Goal: Task Accomplishment & Management: Use online tool/utility

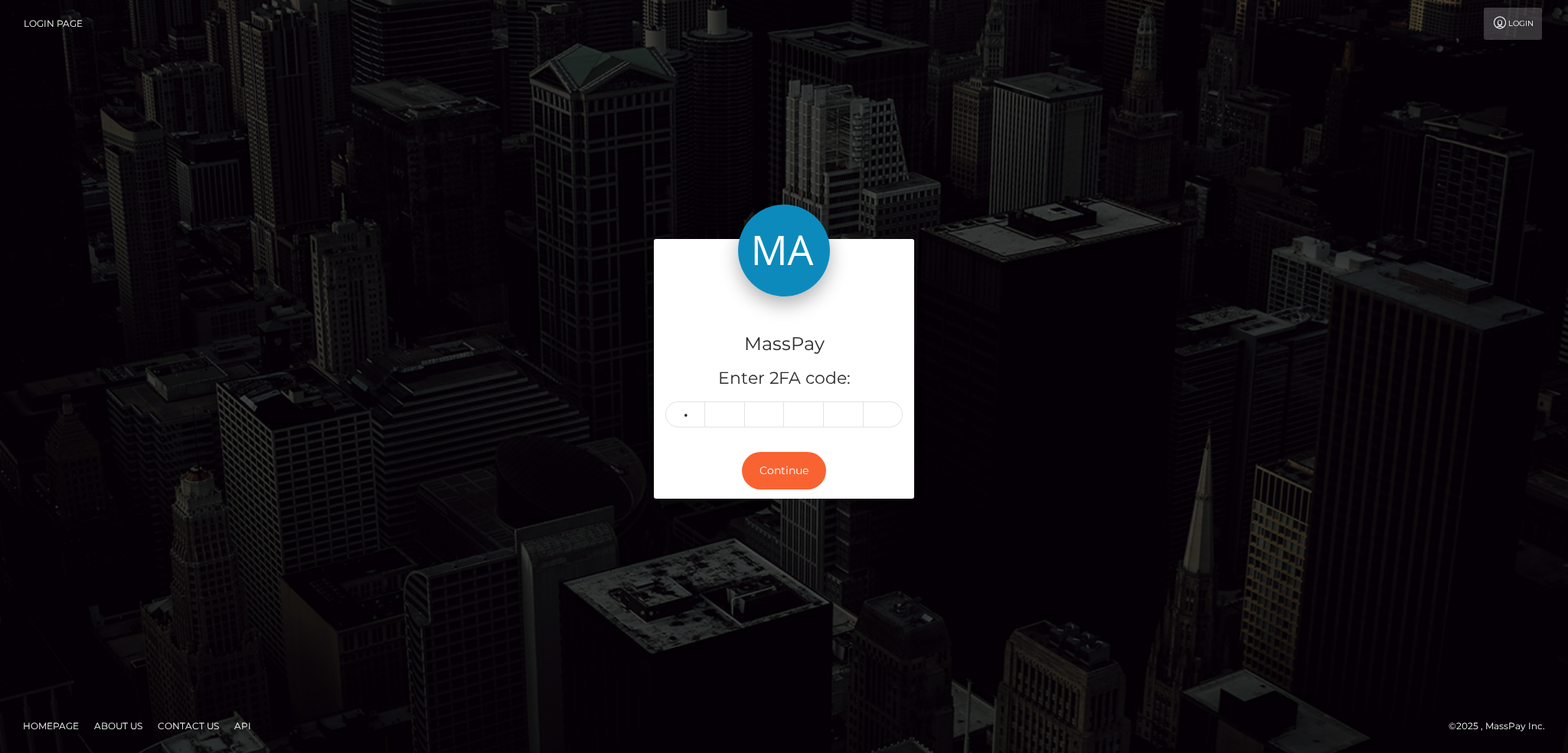
type input "1"
type input "9"
type input "3"
type input "9"
type input "3"
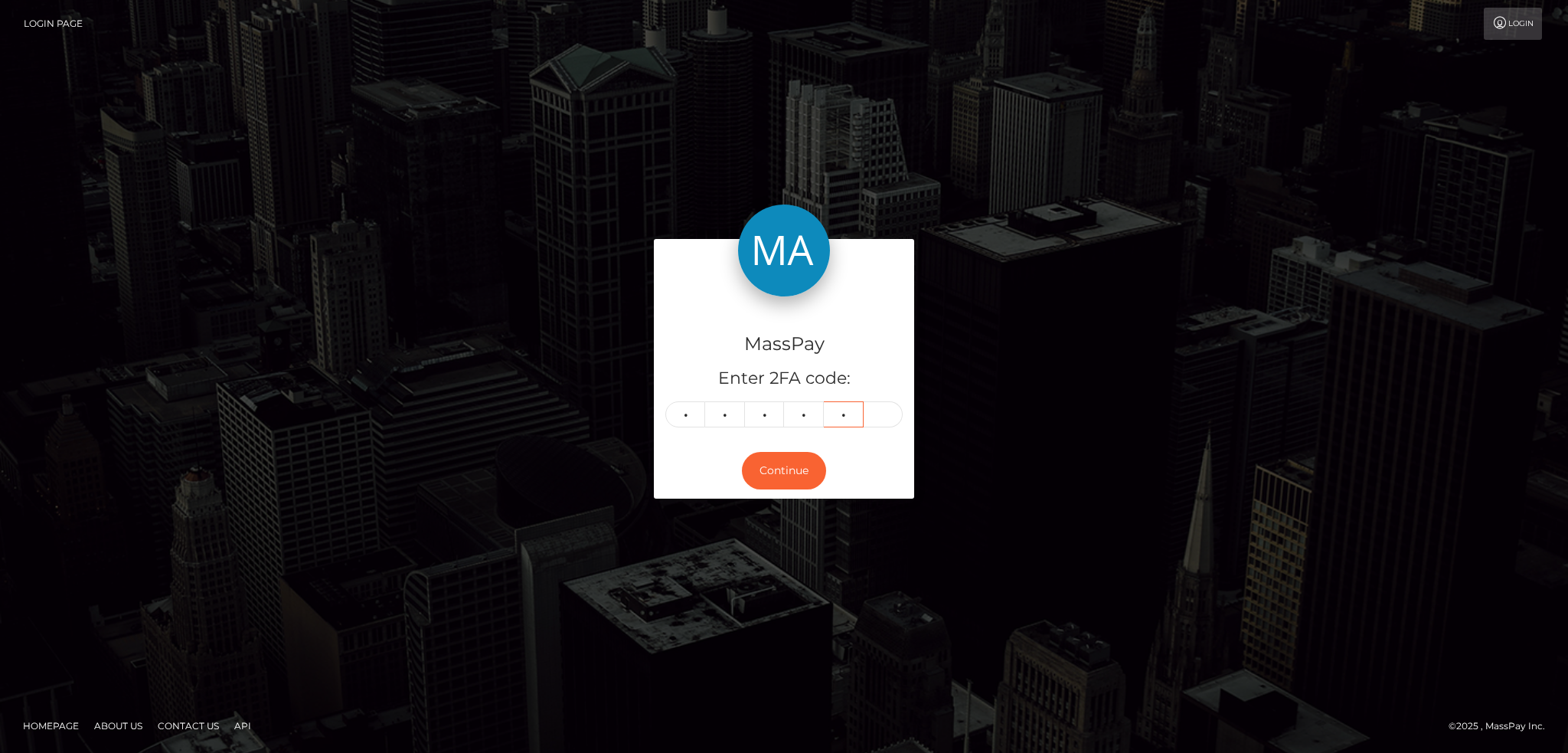
type input "9"
type input "7"
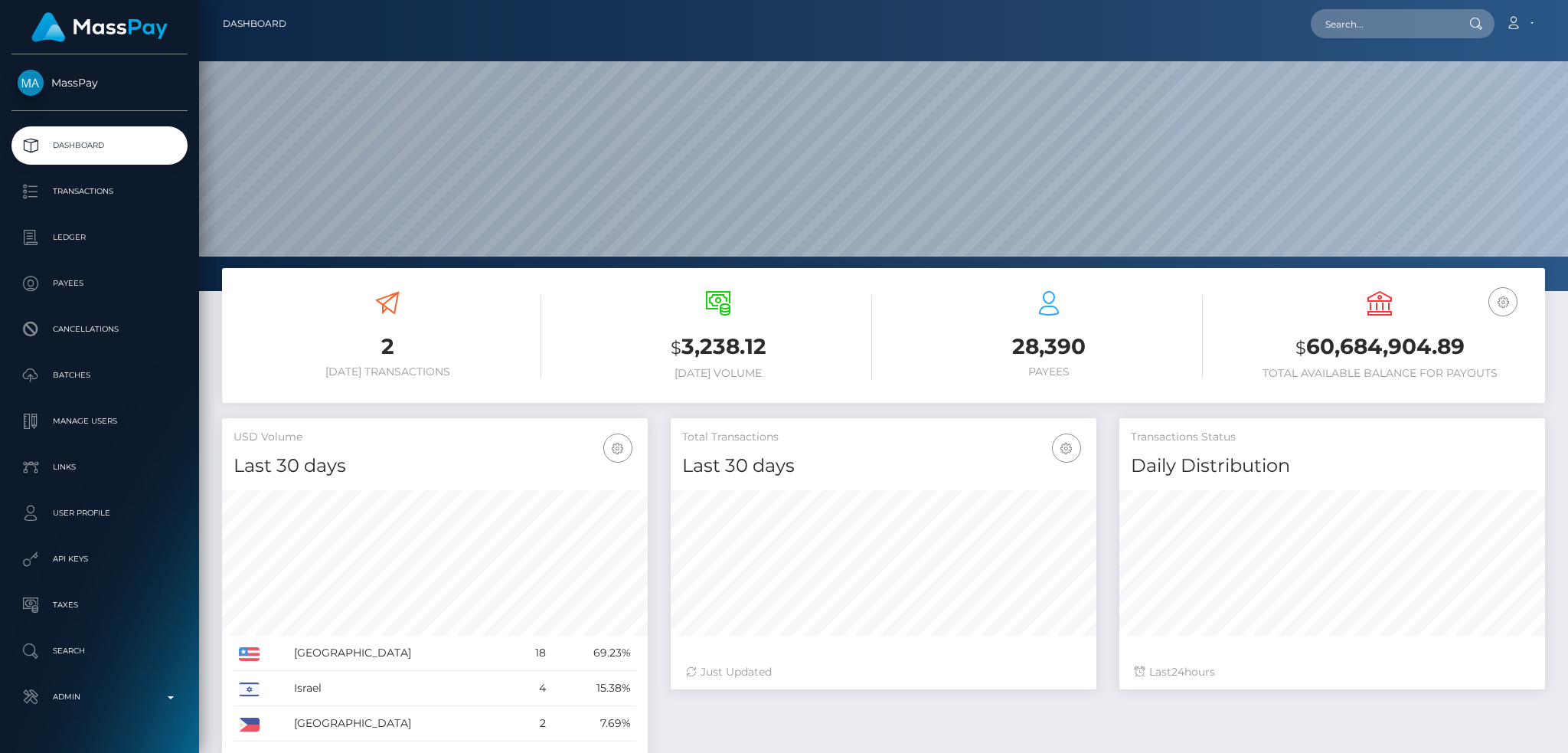
scroll to position [272, 425]
drag, startPoint x: 1430, startPoint y: 27, endPoint x: 1417, endPoint y: 28, distance: 13.0
click at [1430, 27] on input "text" at bounding box center [1382, 23] width 144 height 29
paste input "poact_YzskkLV02o3z"
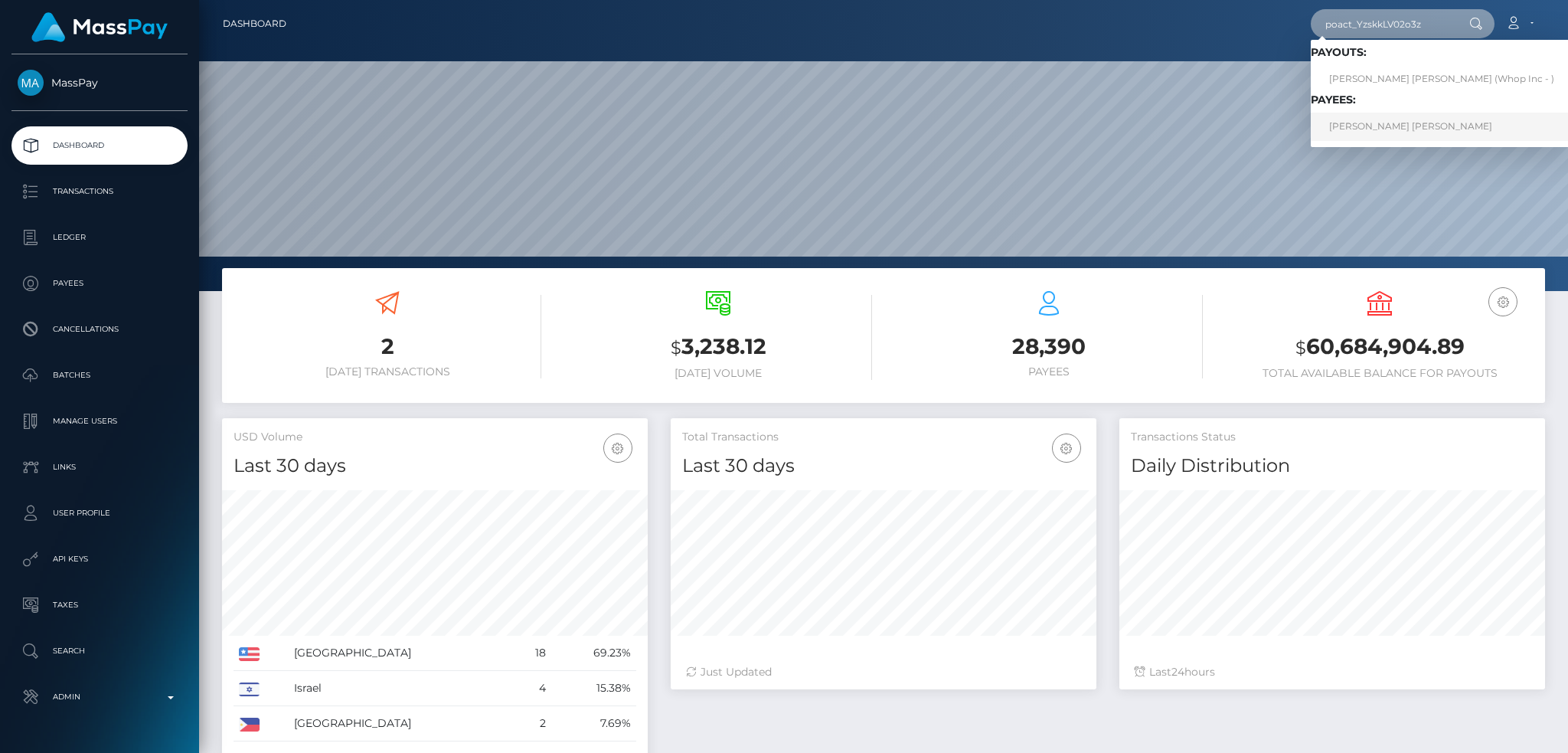
type input "poact_YzskkLV02o3z"
click at [1394, 122] on link "ASAD ASHRAF Ashraf" at bounding box center [1441, 126] width 261 height 28
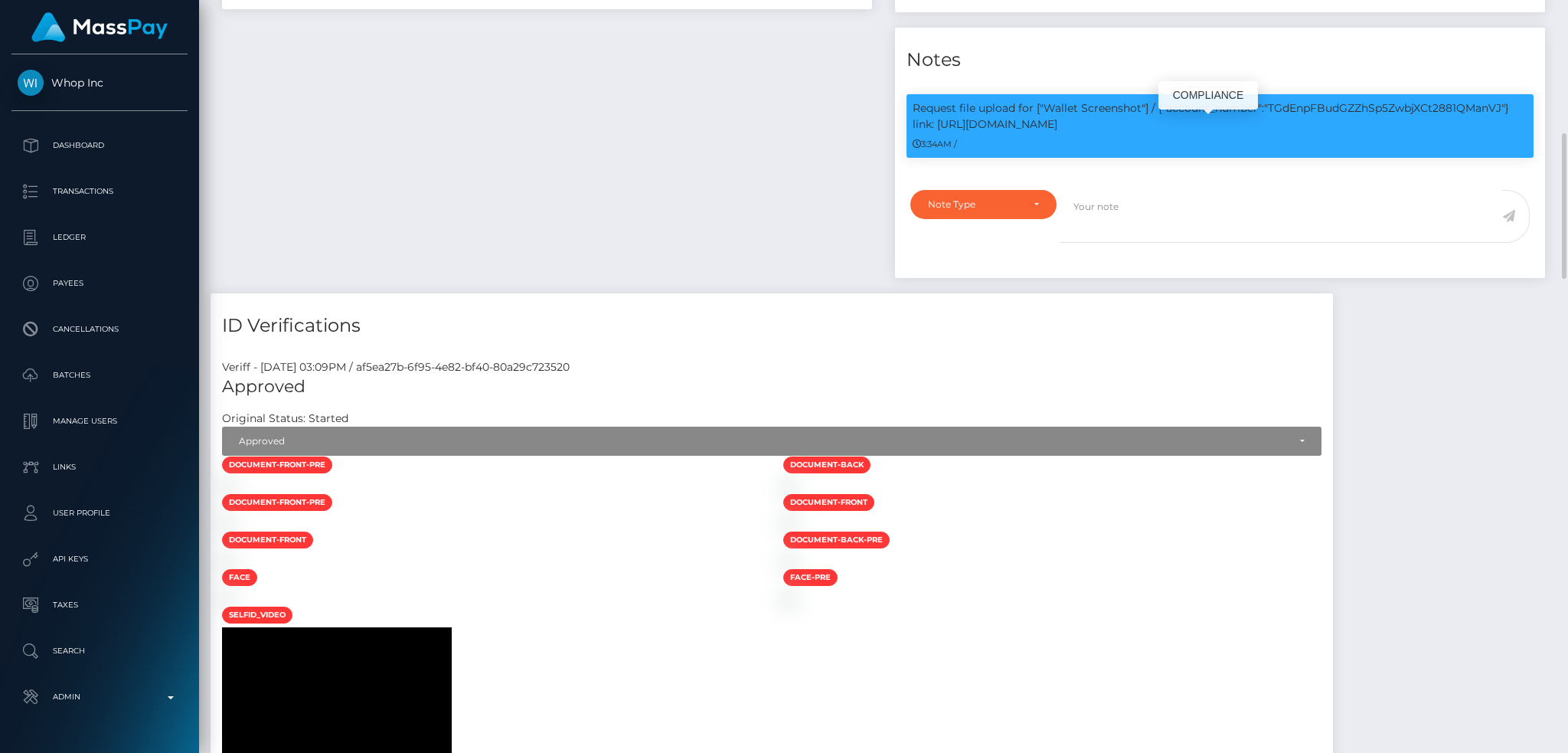
scroll to position [184, 425]
drag, startPoint x: 1044, startPoint y: 126, endPoint x: 1085, endPoint y: 145, distance: 45.2
click at [1074, 132] on p "Request file upload for ["Wallet Screenshot"] / {"account_number":"TGdEnpFBudGZ…" at bounding box center [1220, 116] width 614 height 32
copy p "Wallet Screenshot"] / {"account_number":"TGdEnpFBudGZZhSp5ZwbjXCt2881QManVJ"} l…"
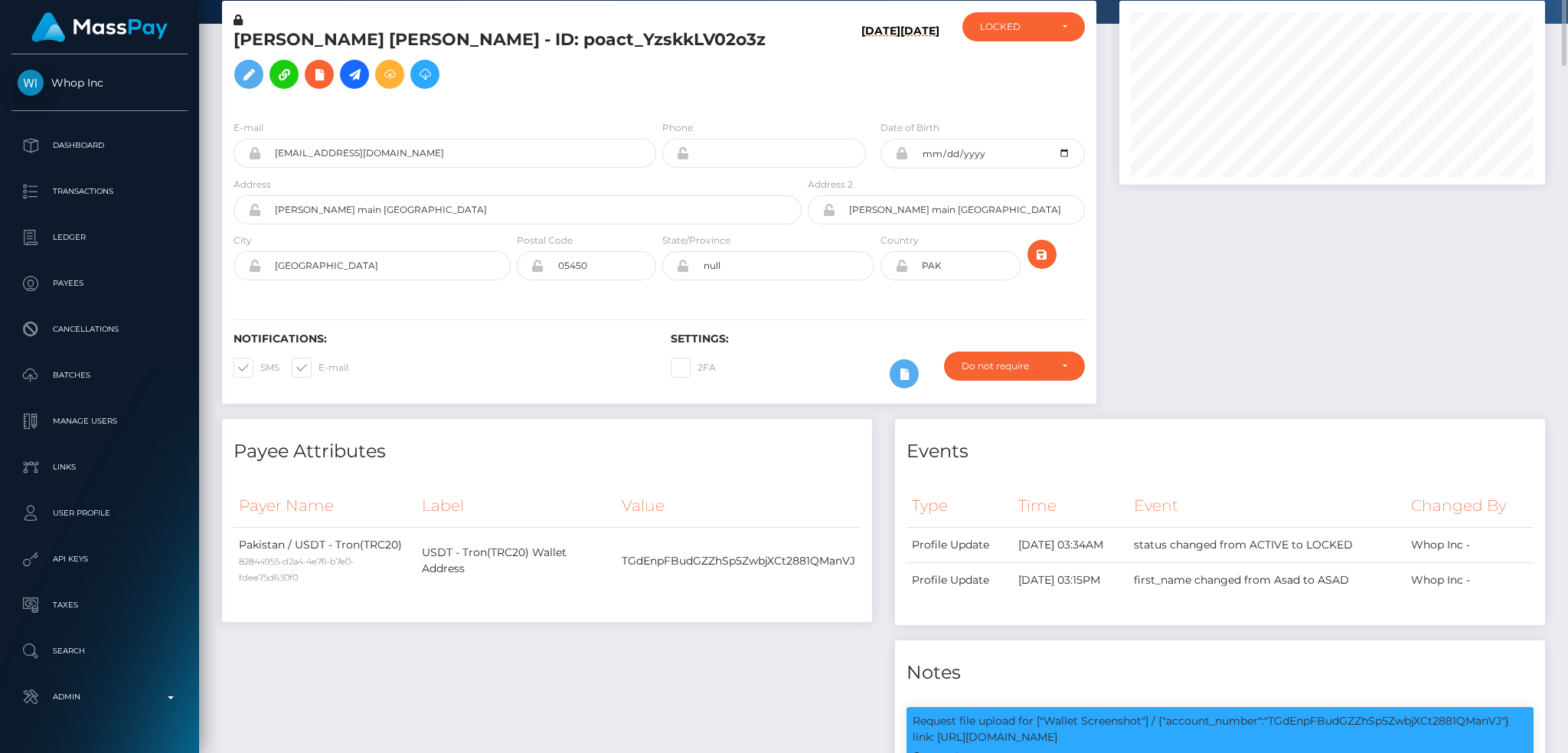
scroll to position [0, 0]
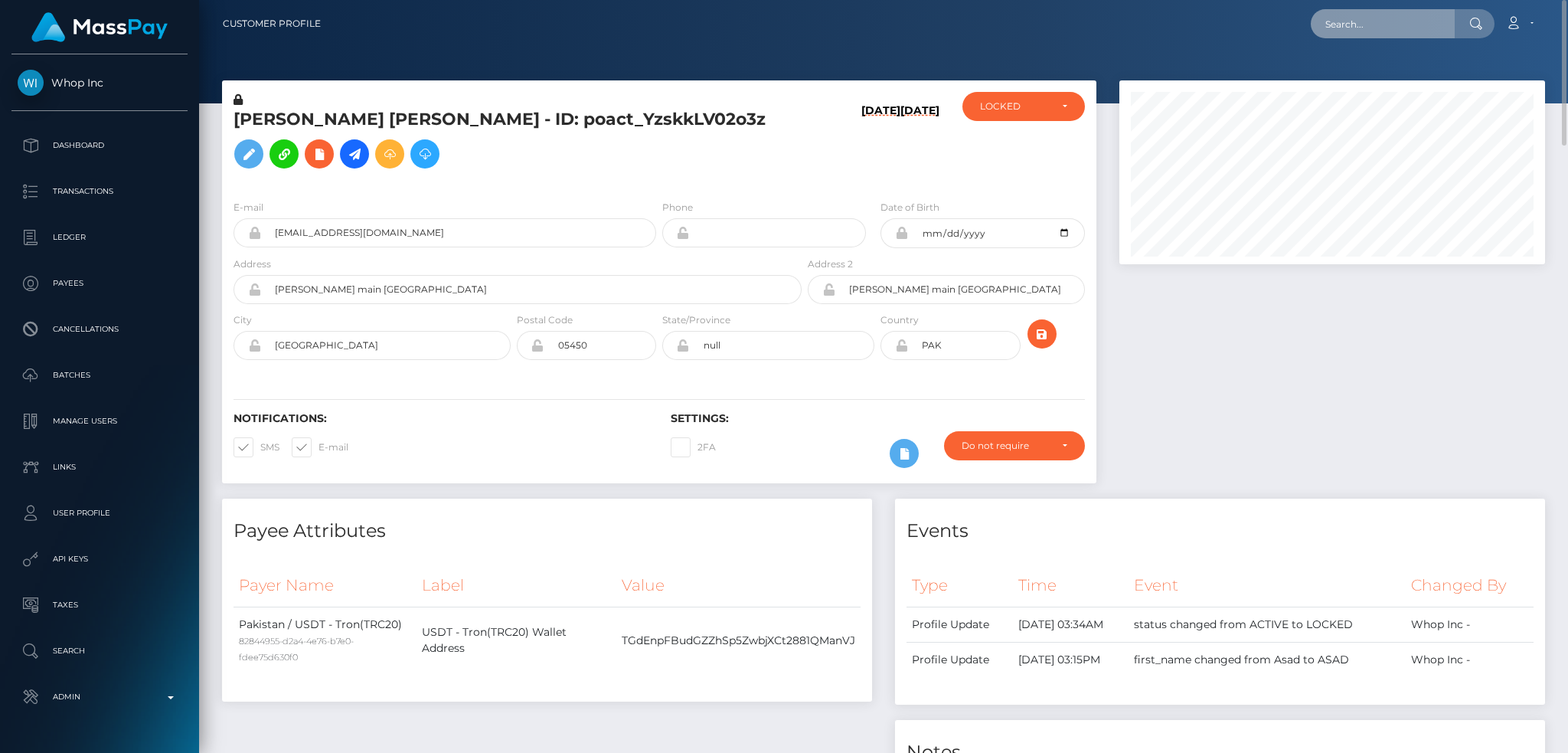
click at [1362, 18] on input "text" at bounding box center [1382, 23] width 144 height 29
paste input "poact_gsbVFT5vt3KV"
type input "poact_gsbVFT5vt3KV"
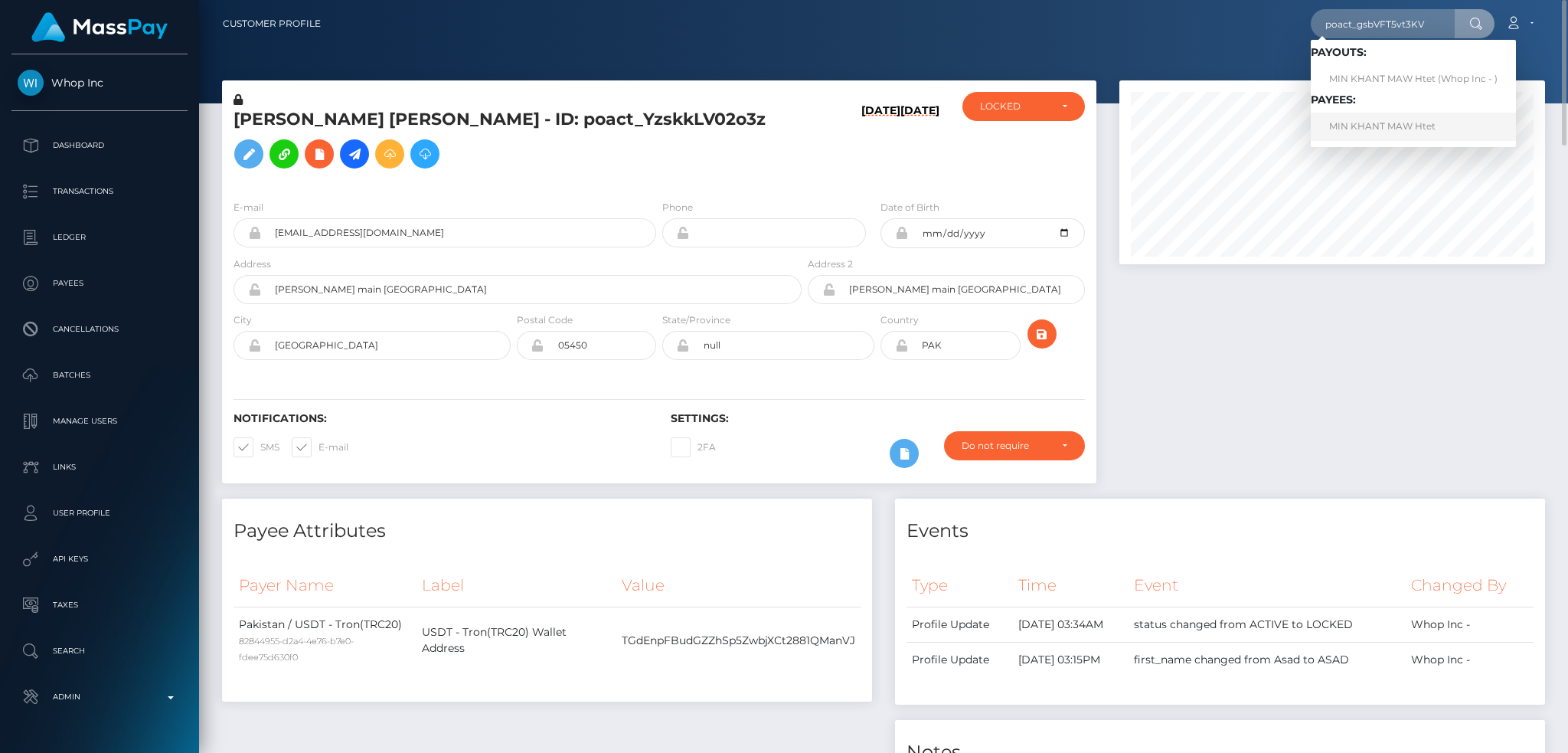
click at [1390, 122] on link "MIN KHANT MAW Htet" at bounding box center [1413, 126] width 205 height 28
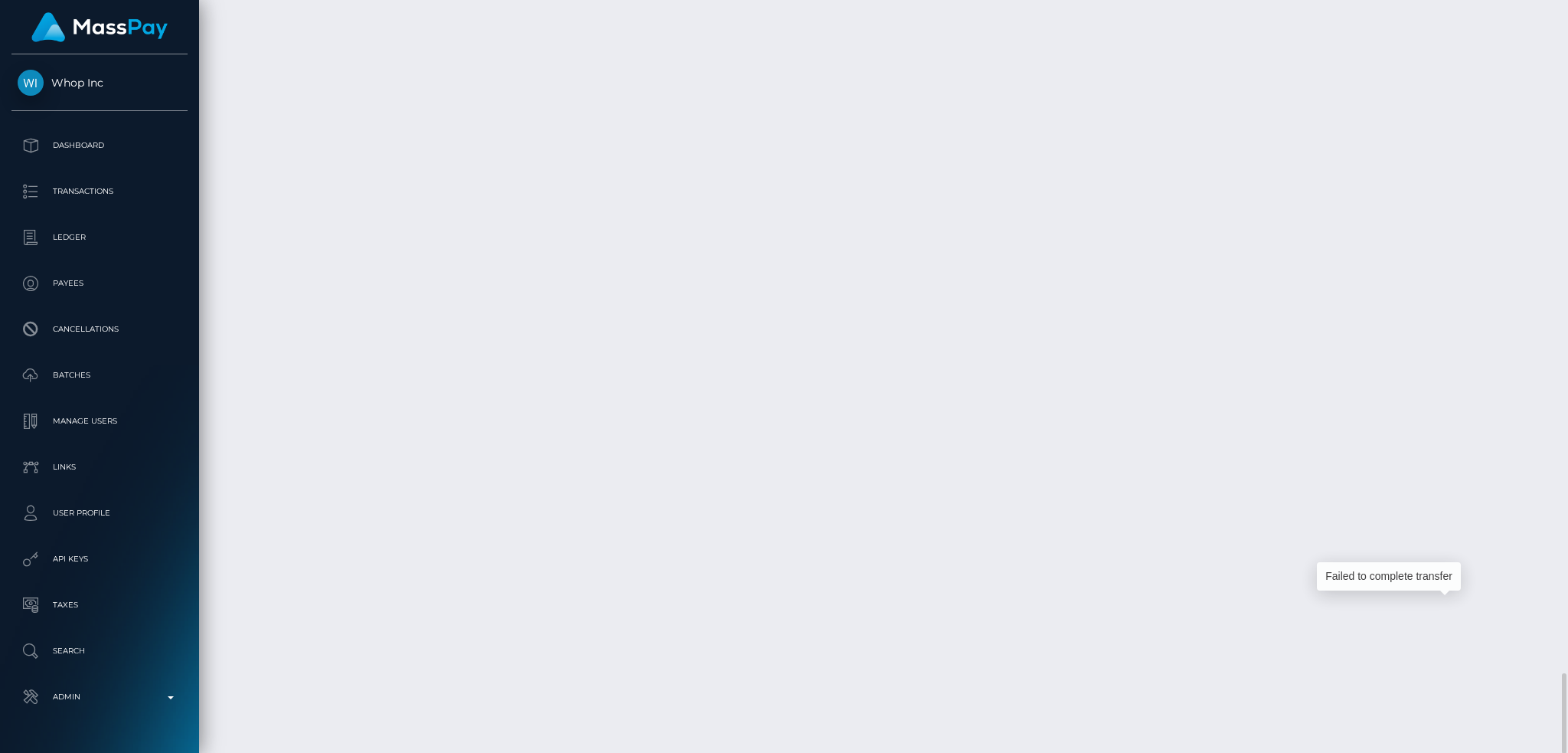
scroll to position [184, 425]
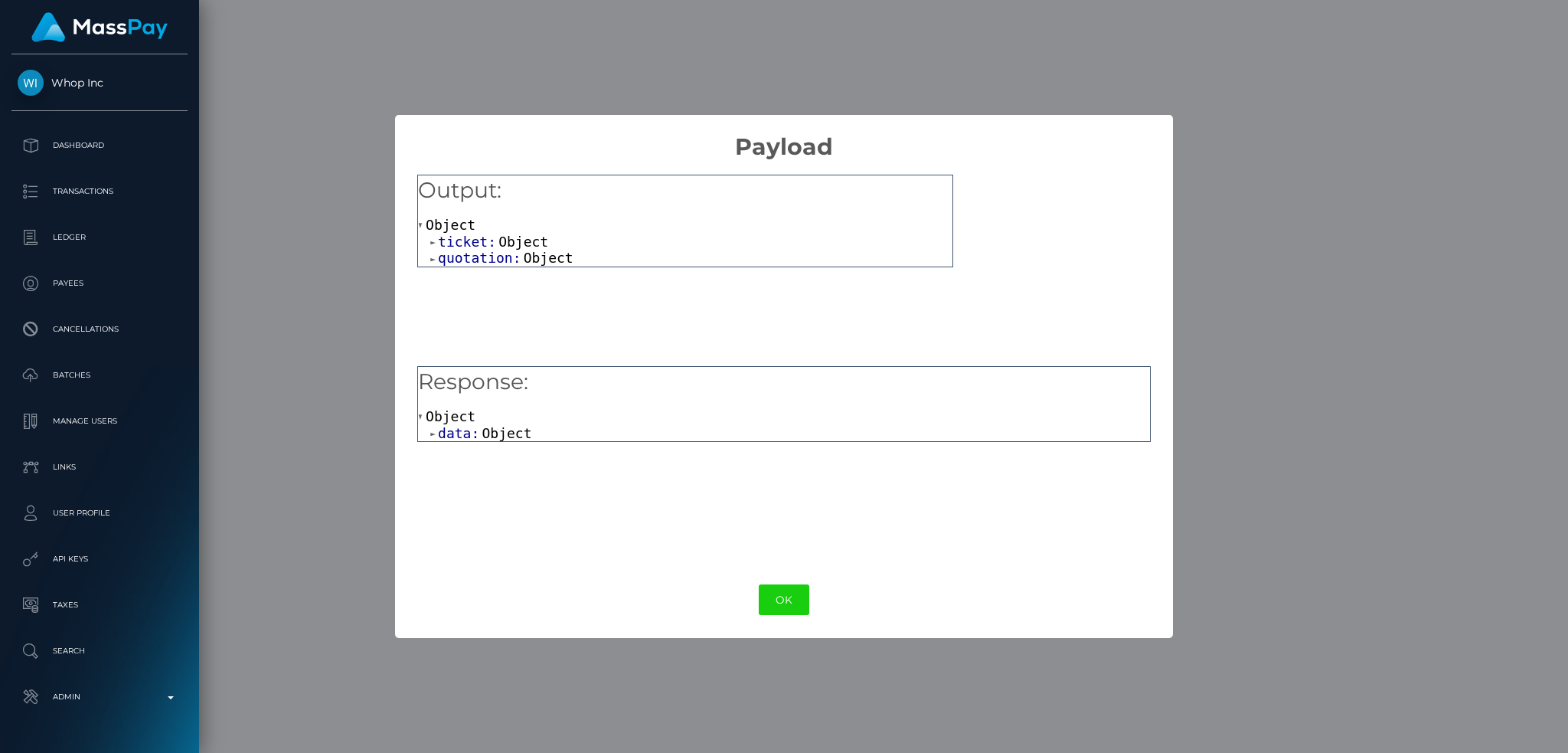
drag, startPoint x: 791, startPoint y: 601, endPoint x: 804, endPoint y: 601, distance: 13.0
click at [790, 601] on button "OK" at bounding box center [784, 601] width 51 height 32
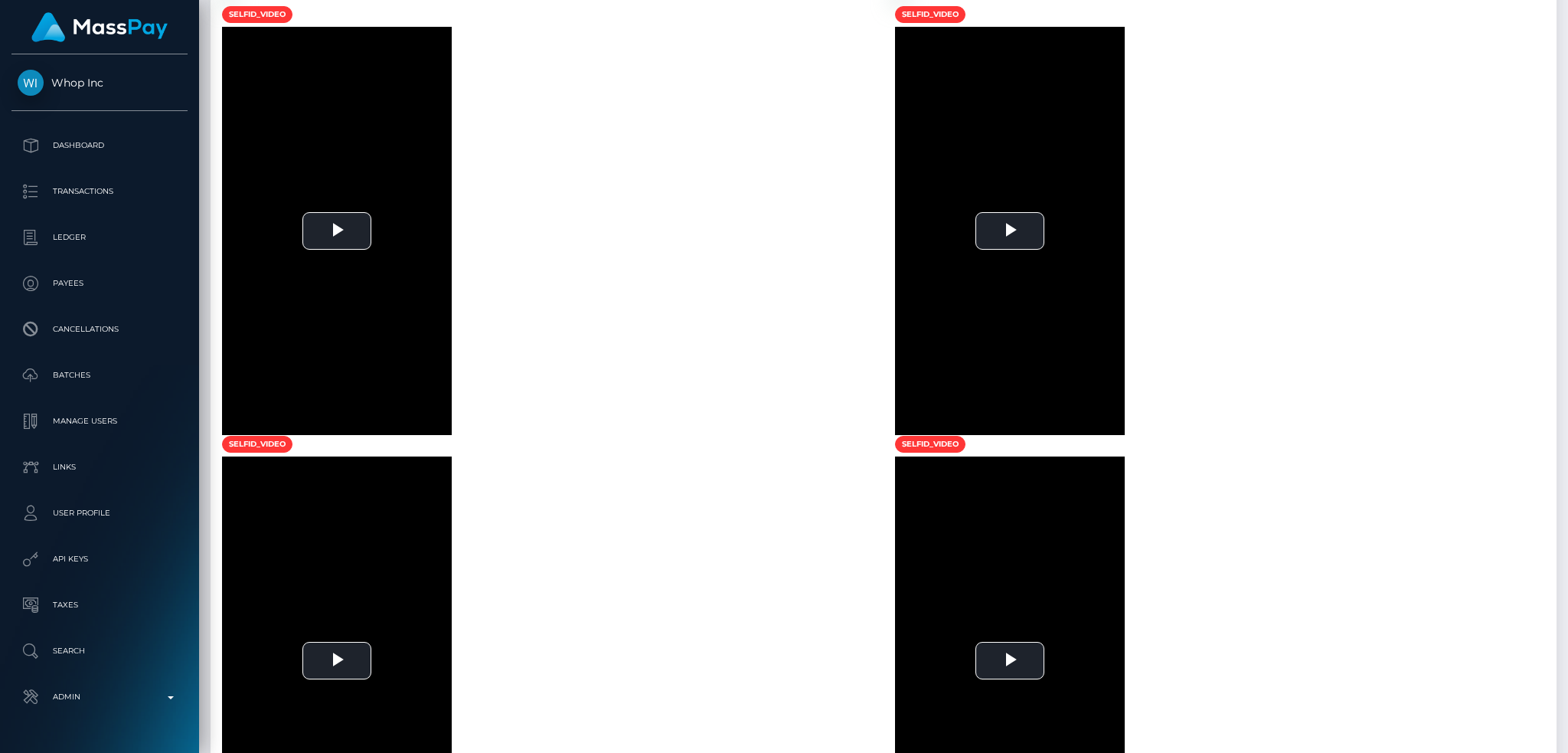
scroll to position [0, 0]
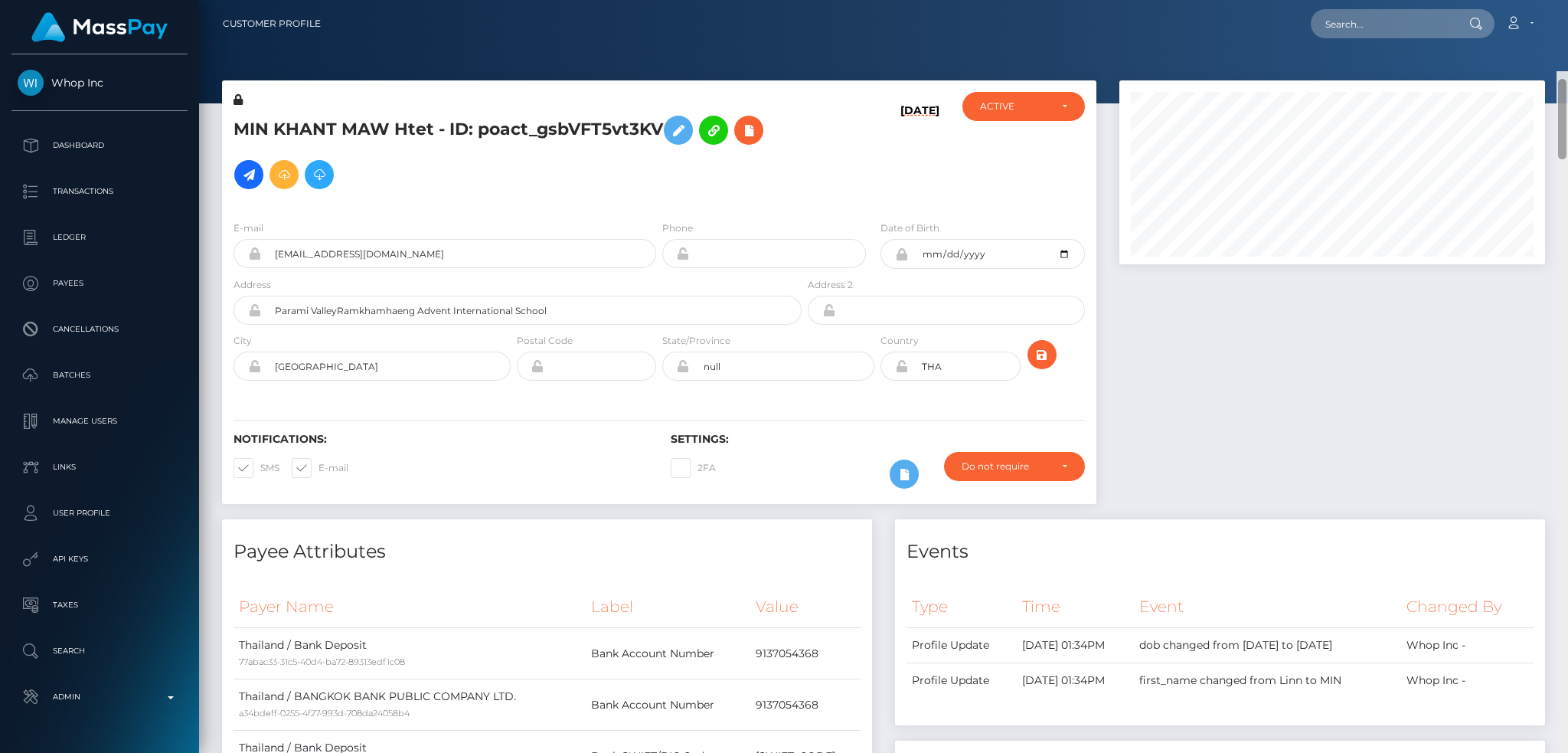
drag, startPoint x: 1567, startPoint y: 581, endPoint x: 1545, endPoint y: -59, distance: 640.4
click at [1545, 0] on html "Whop Inc Dashboard Transactions Ledger Payees Cancellations Links" at bounding box center [784, 376] width 1568 height 753
click at [1390, 28] on input "text" at bounding box center [1382, 23] width 144 height 29
paste input "poact_VVXchHqJk88q"
type input "poact_VVXchHqJk88q"
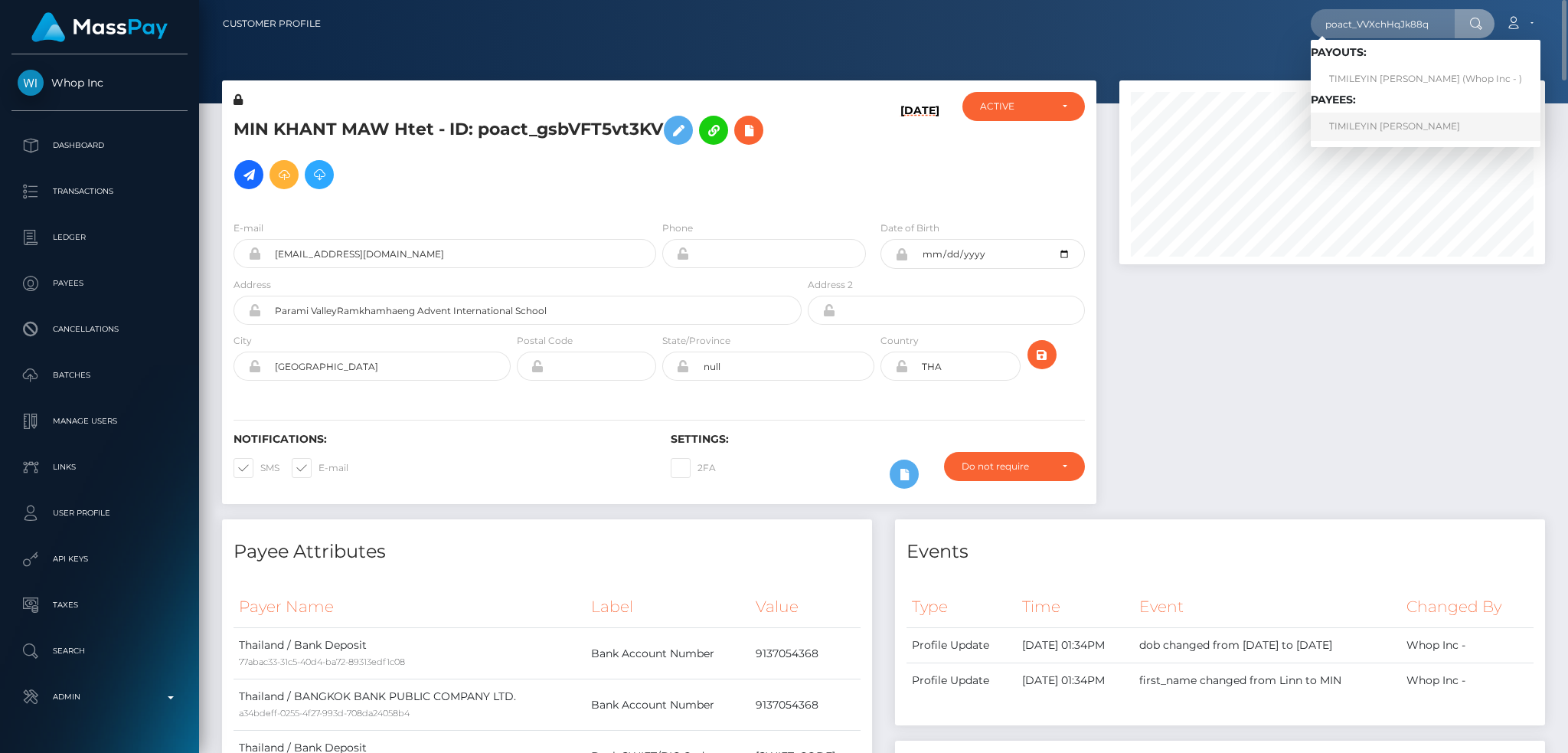
drag, startPoint x: 1393, startPoint y: 129, endPoint x: 1126, endPoint y: 82, distance: 271.1
click at [1393, 130] on link "TIMILEYIN CHIMAOBIM ABIOYE" at bounding box center [1425, 126] width 230 height 28
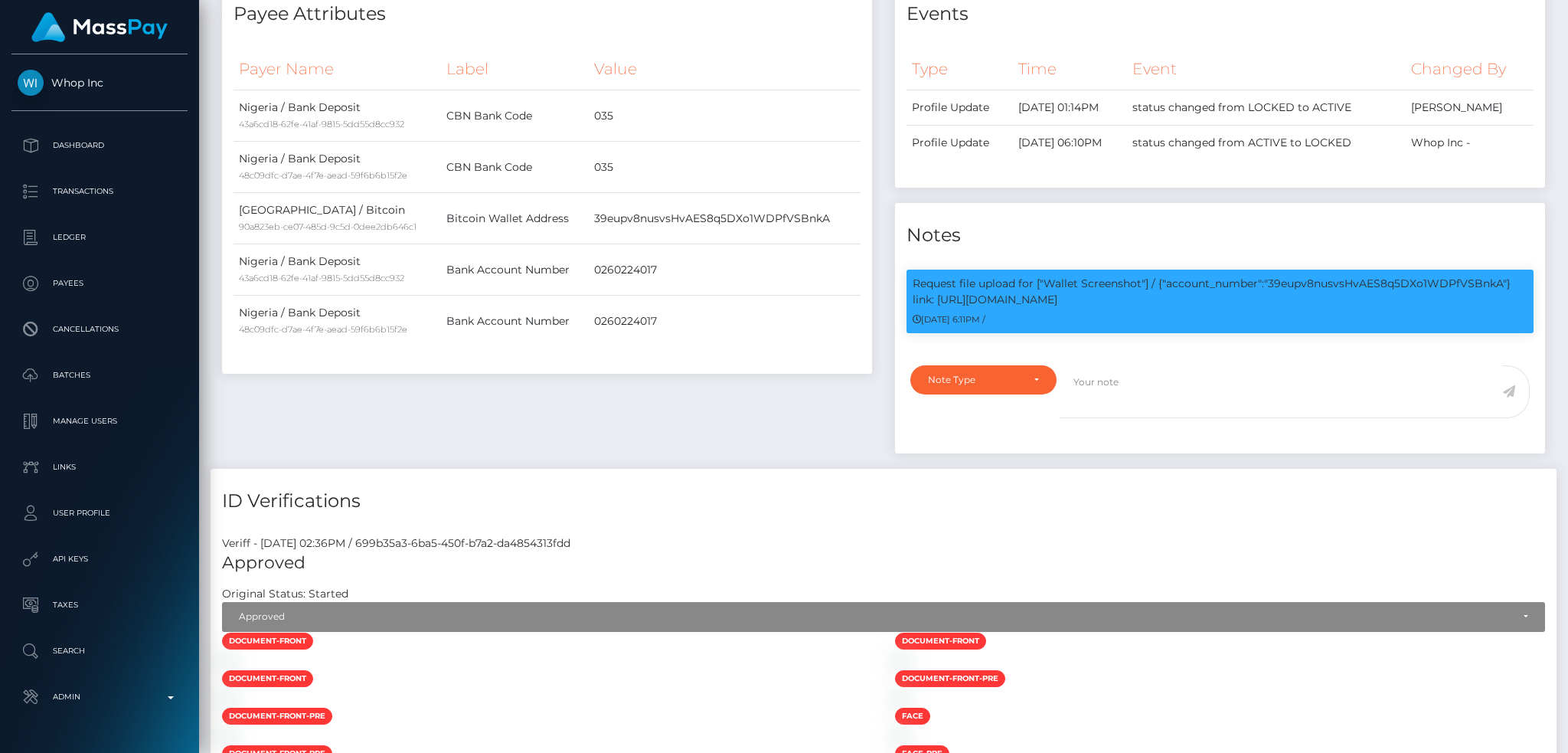
scroll to position [28, 0]
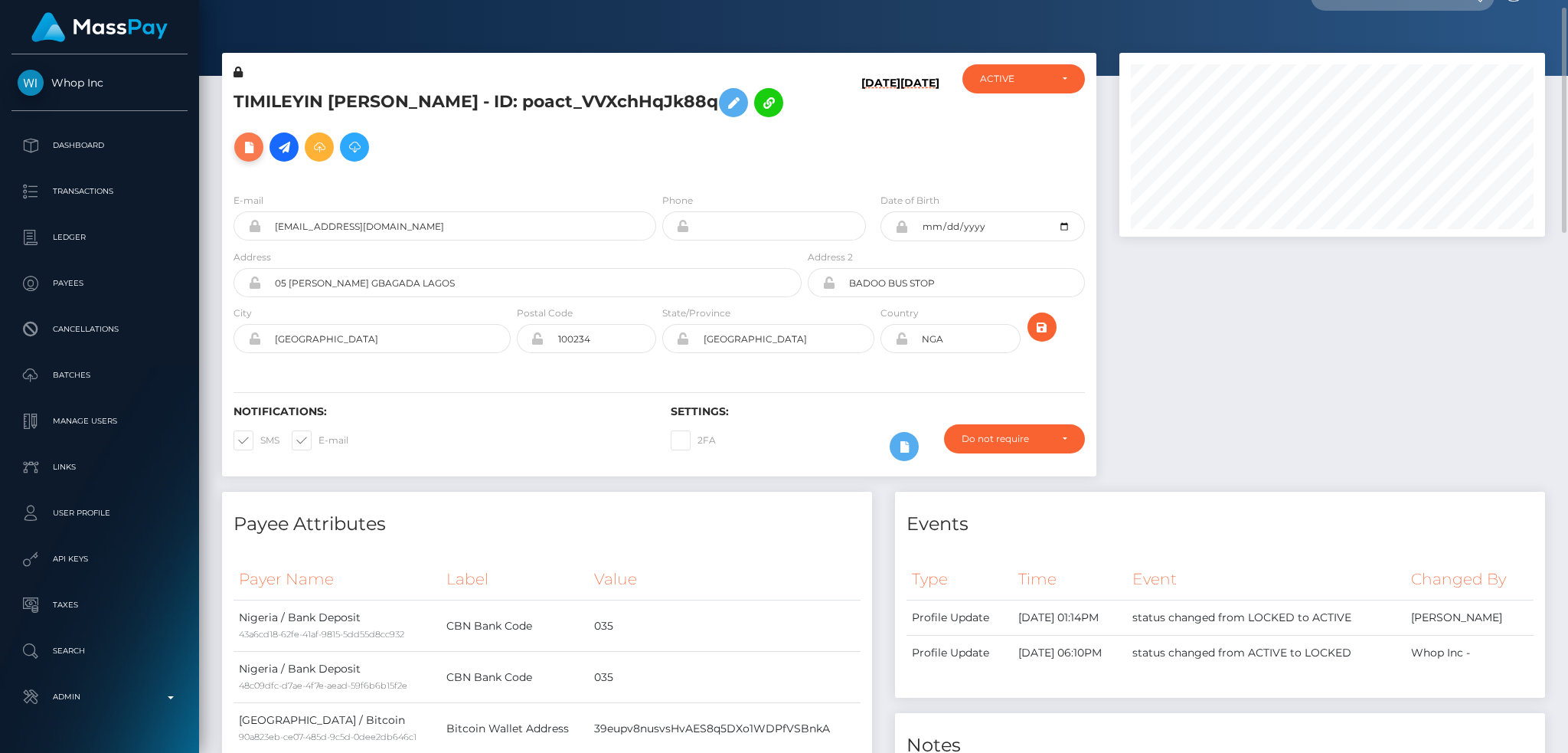
click at [259, 155] on icon at bounding box center [249, 147] width 18 height 19
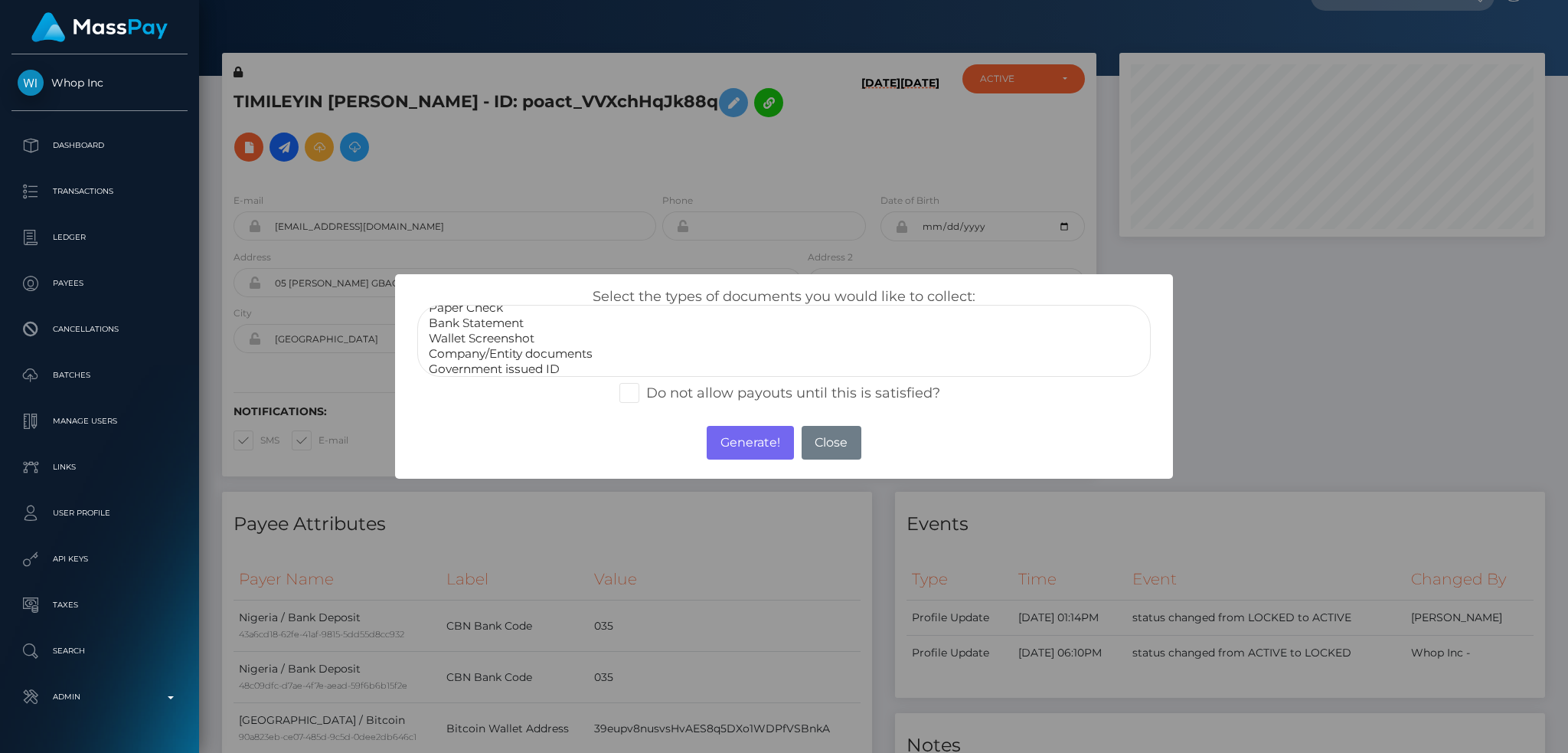
scroll to position [0, 0]
select select "Bank Statement"
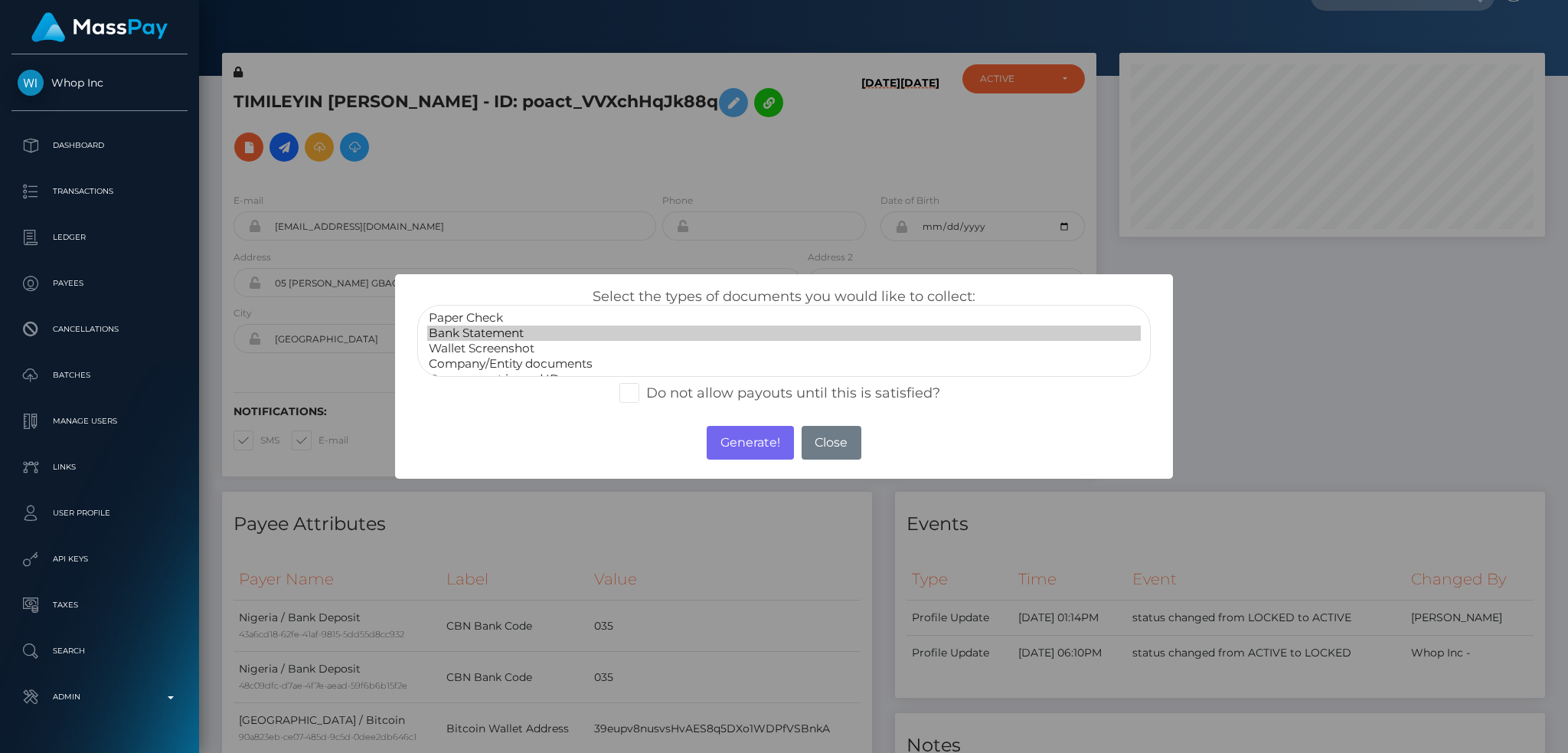
click at [545, 328] on option "Bank Statement" at bounding box center [784, 332] width 714 height 15
click at [766, 432] on button "Generate!" at bounding box center [750, 443] width 87 height 34
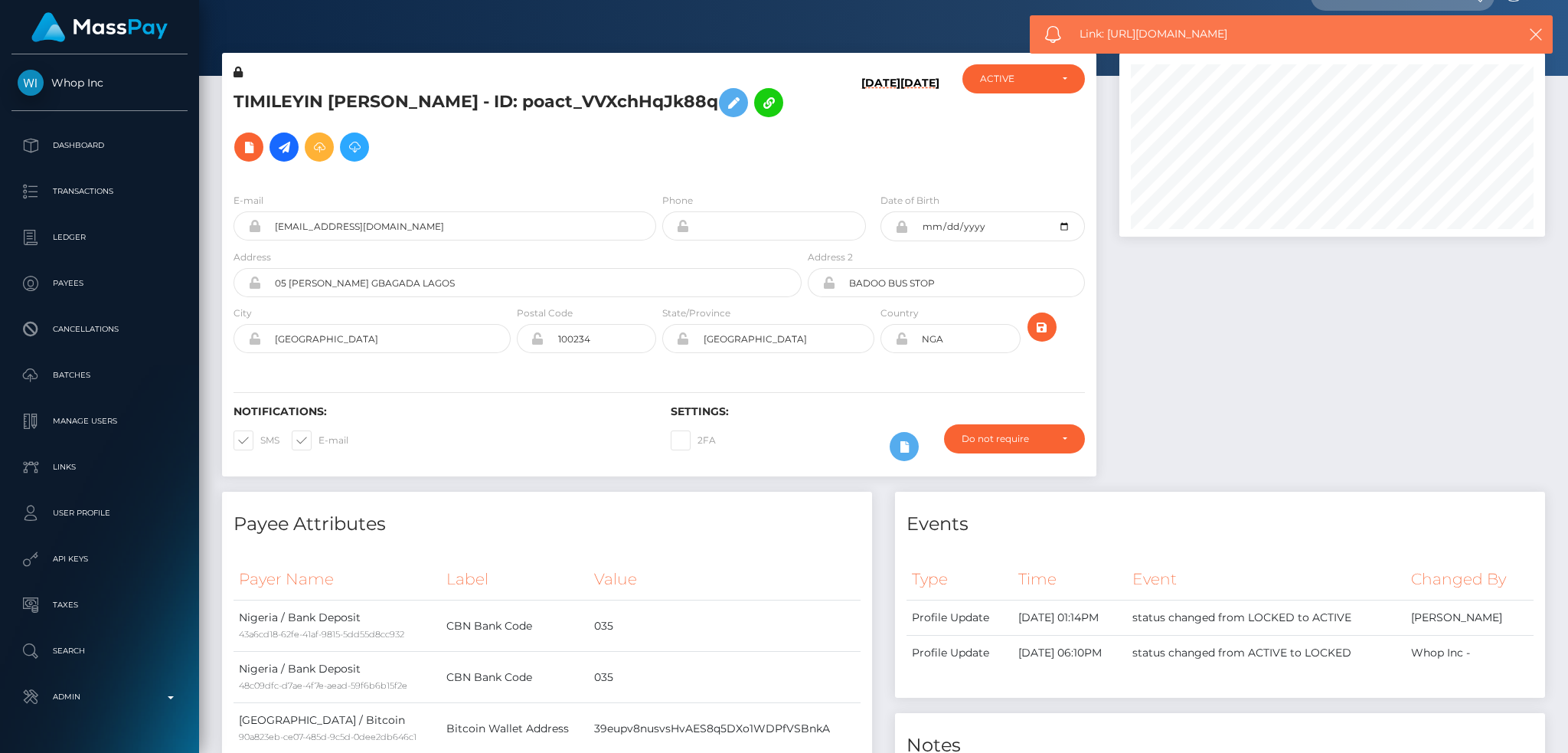
click at [1132, 26] on span "Link: https://l.maspay.io/OjaRa" at bounding box center [1284, 34] width 408 height 16
copy span "Link: https://l.maspay.io/OjaRa"
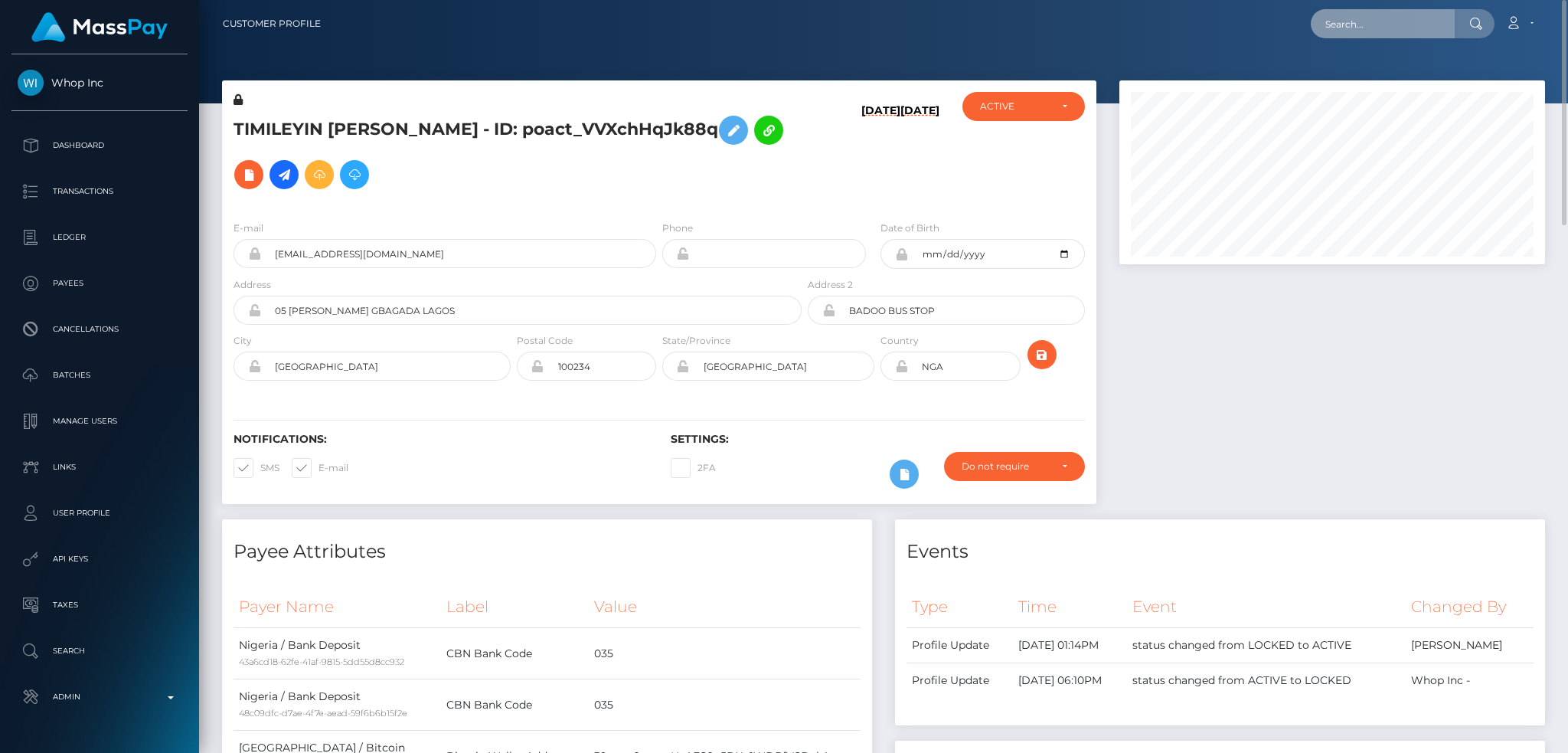
click at [1375, 25] on input "text" at bounding box center [1382, 23] width 144 height 29
paste input "bfd87791-6f32-11f0-87f1-0266f44cc279"
type input "bfd87791-6f32-11f0-87f1-0266f44cc279"
click at [1373, 75] on link "Paul M Fryer" at bounding box center [1371, 79] width 122 height 28
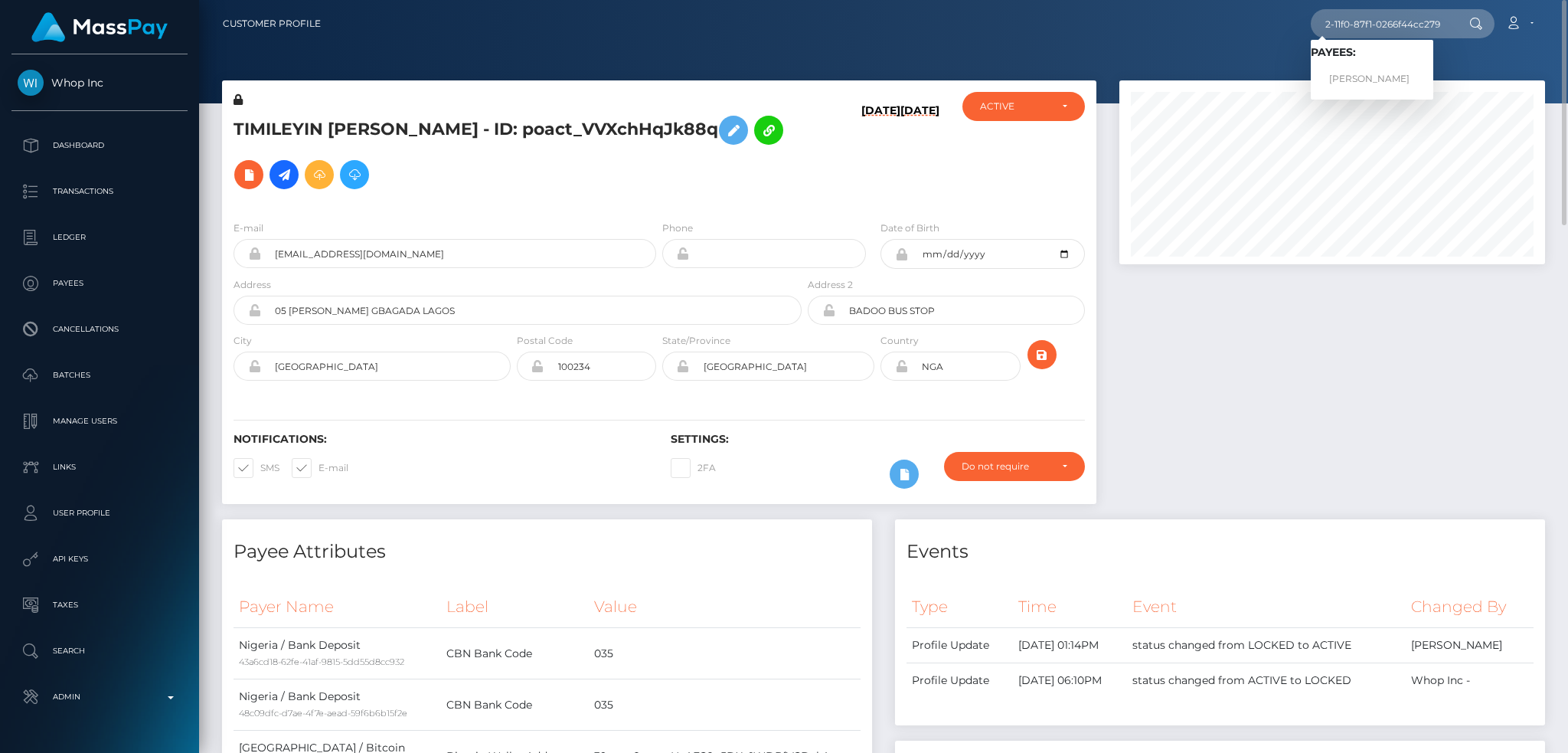
scroll to position [0, 0]
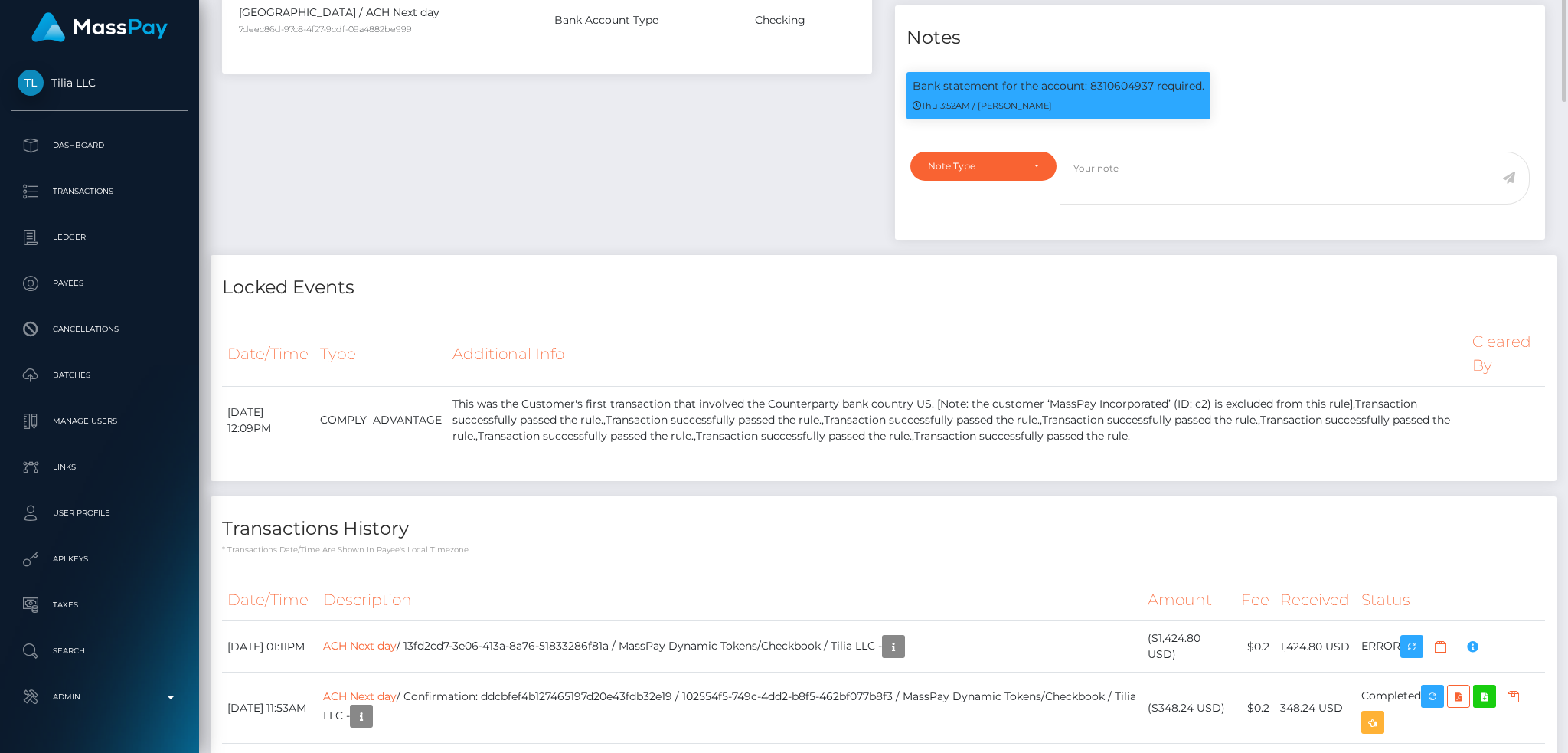
scroll to position [101, 0]
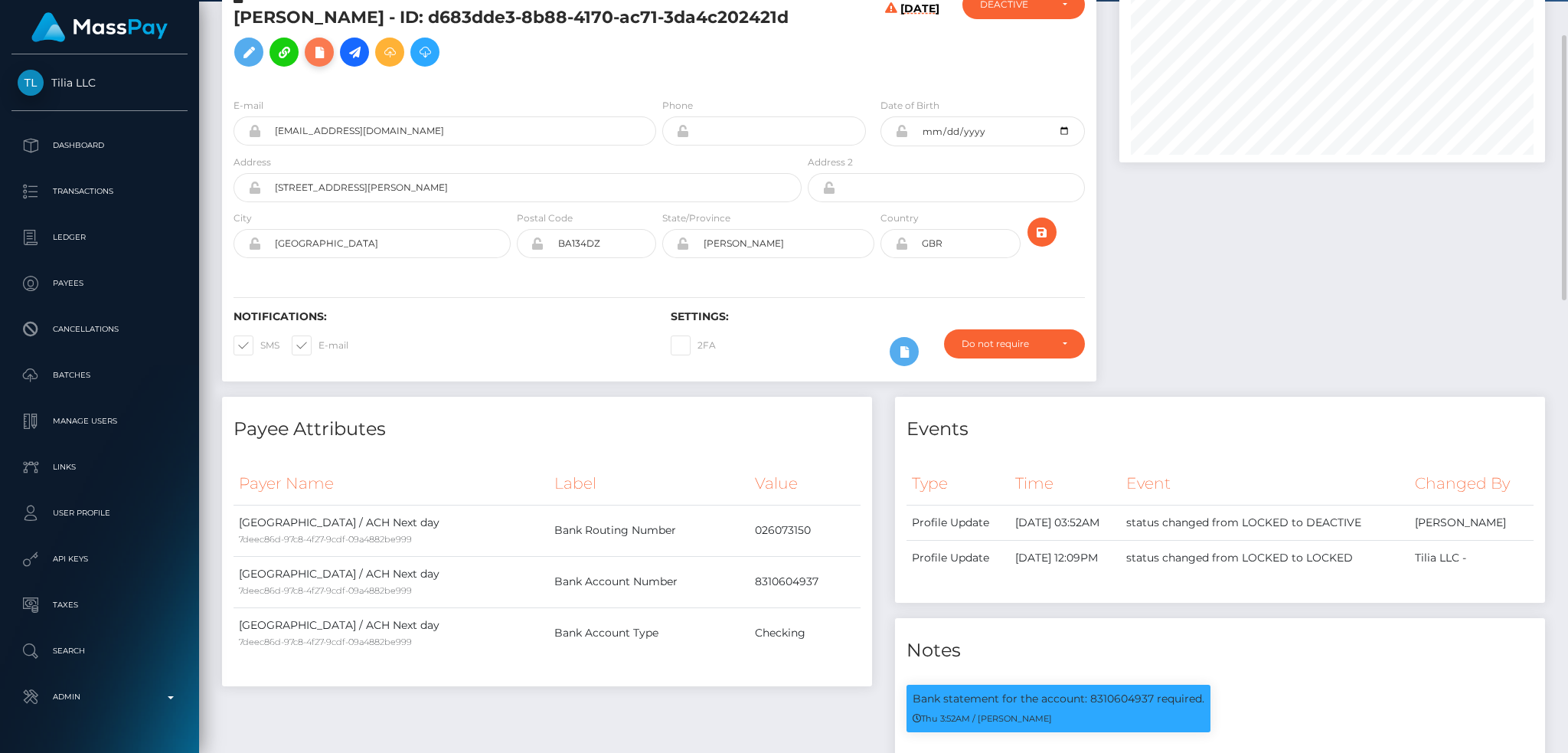
click at [310, 62] on icon at bounding box center [319, 52] width 18 height 19
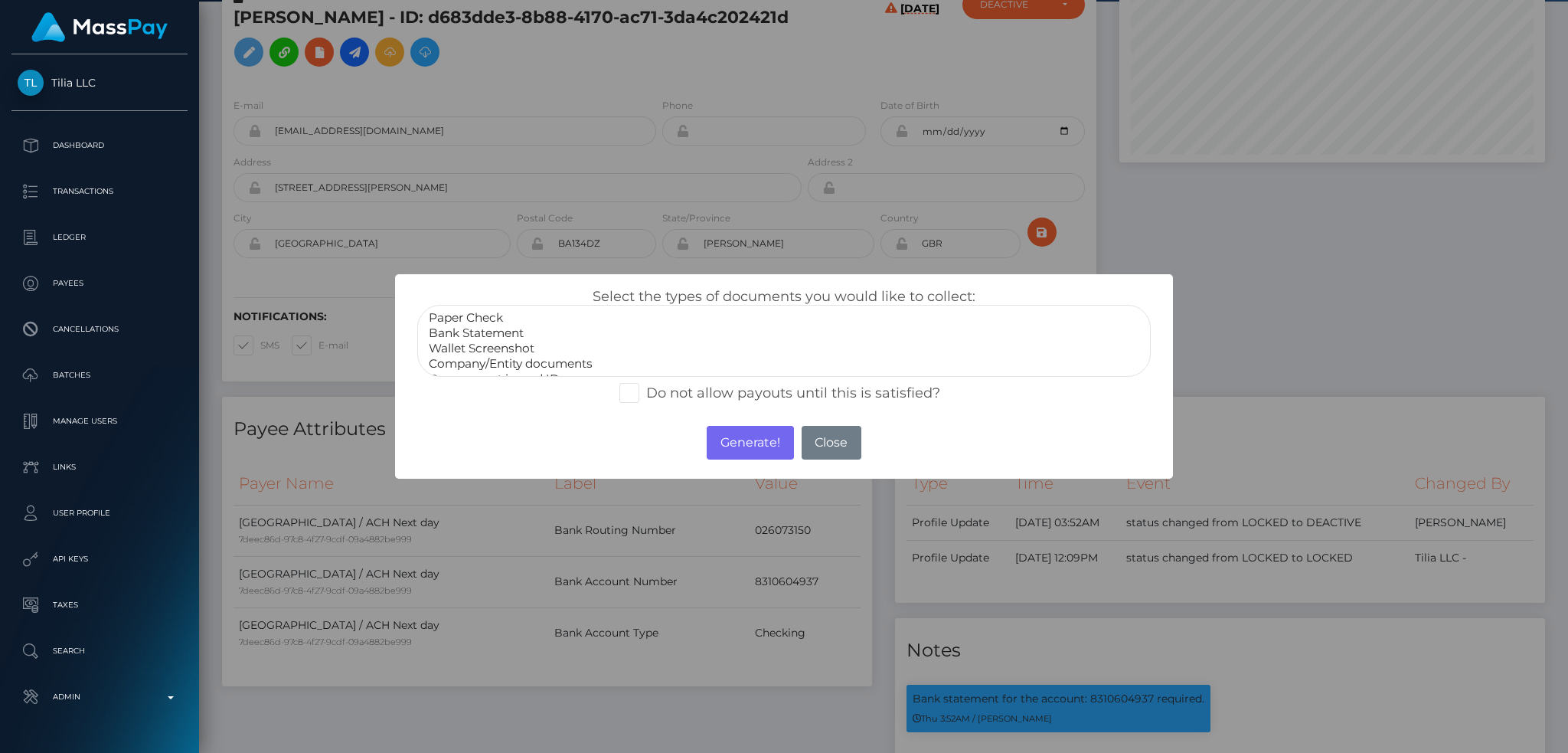
select select "Bank Statement"
click at [508, 335] on option "Bank Statement" at bounding box center [784, 332] width 714 height 15
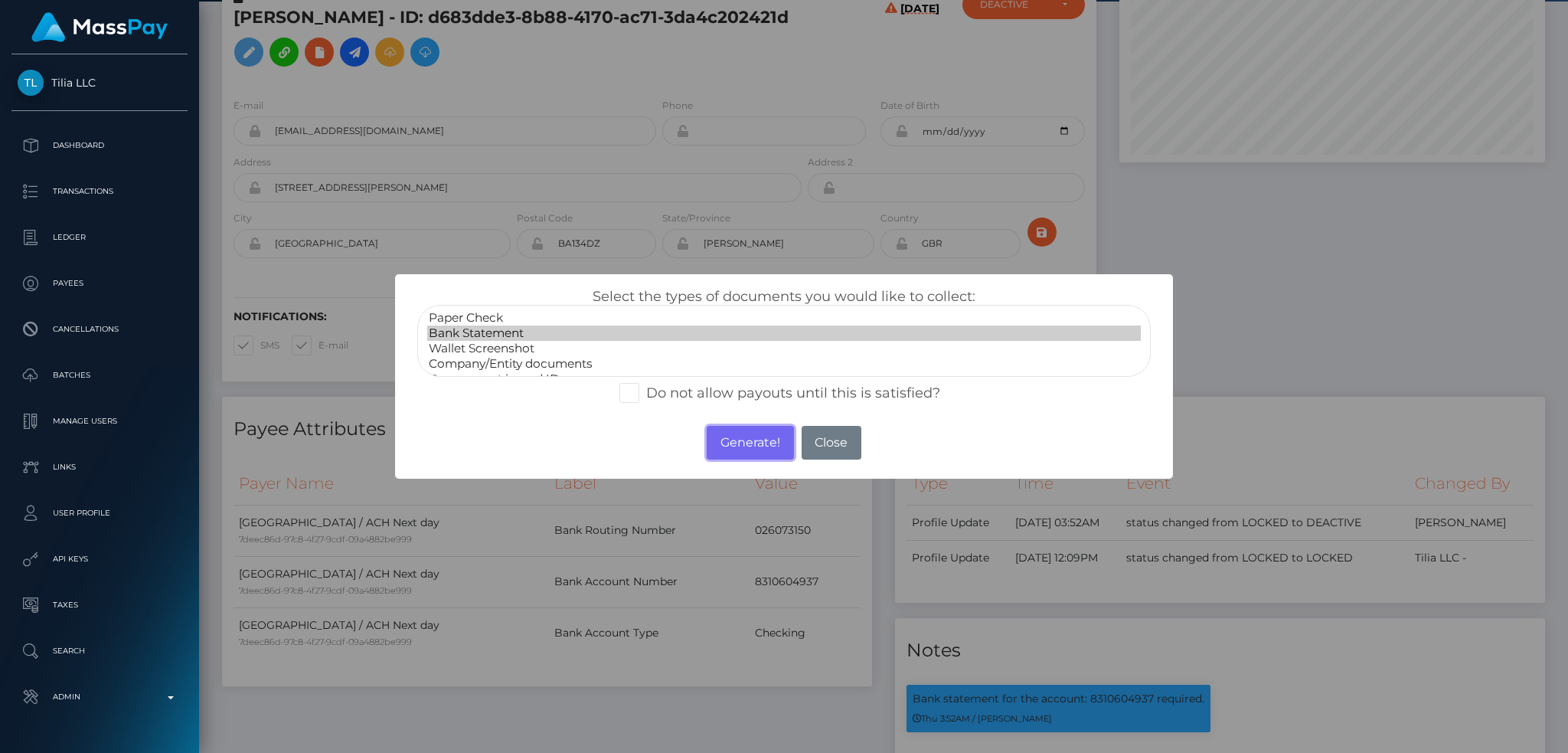
drag, startPoint x: 741, startPoint y: 445, endPoint x: 867, endPoint y: 162, distance: 309.8
click at [741, 447] on button "Generate!" at bounding box center [750, 443] width 87 height 34
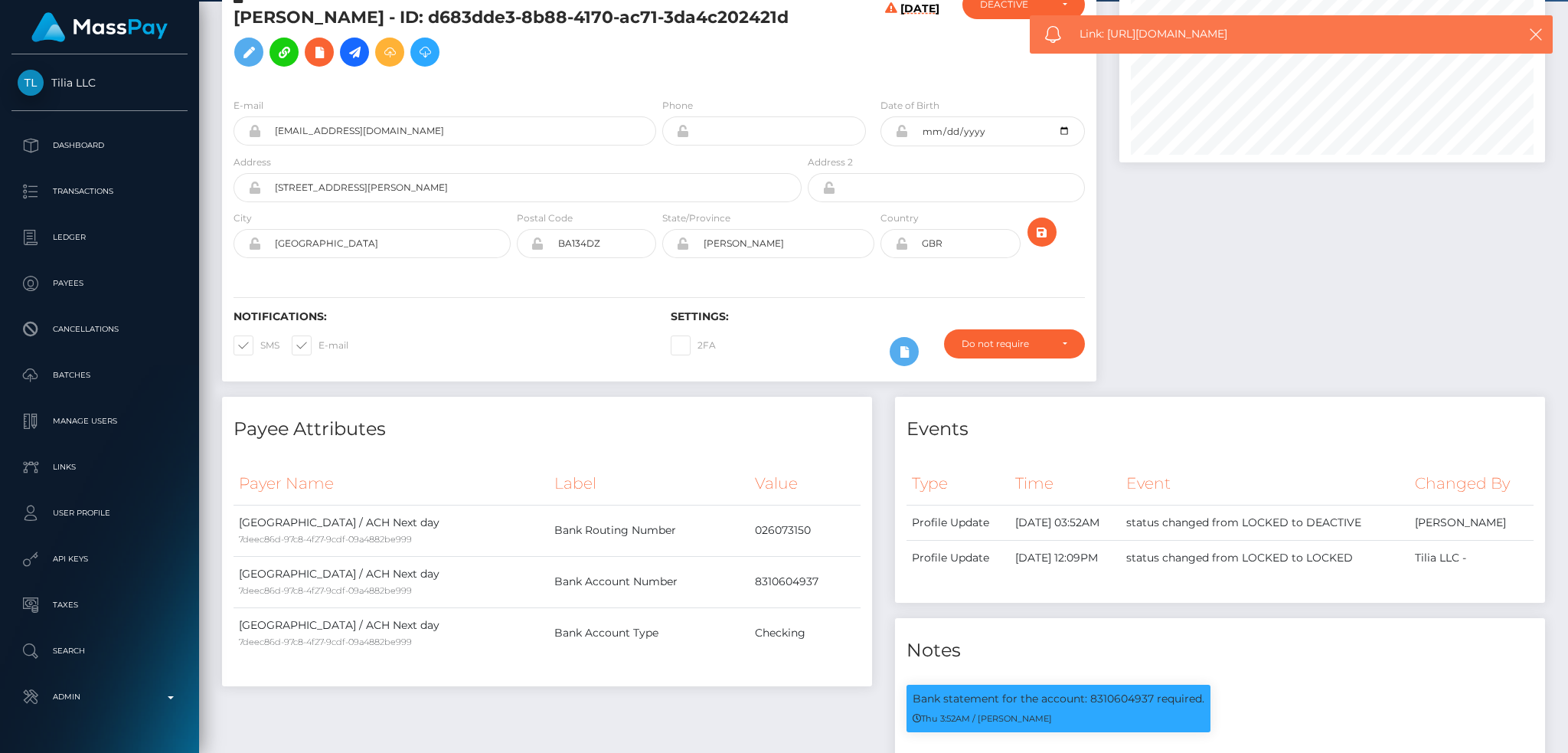
click at [1149, 39] on span "Link: https://l.maspay.io/ljaT9" at bounding box center [1284, 34] width 408 height 16
copy span "Link: https://l.maspay.io/ljaT9"
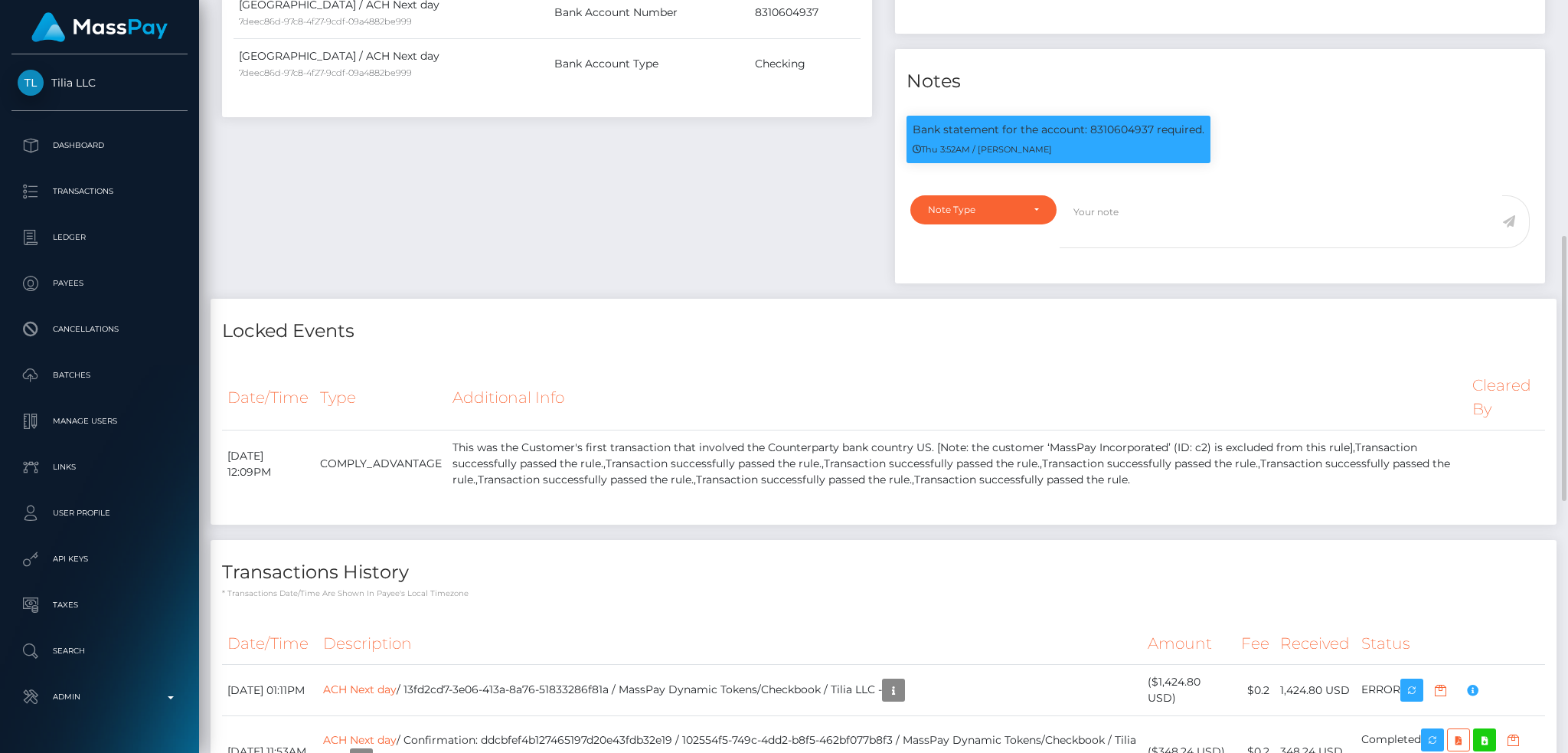
scroll to position [0, 0]
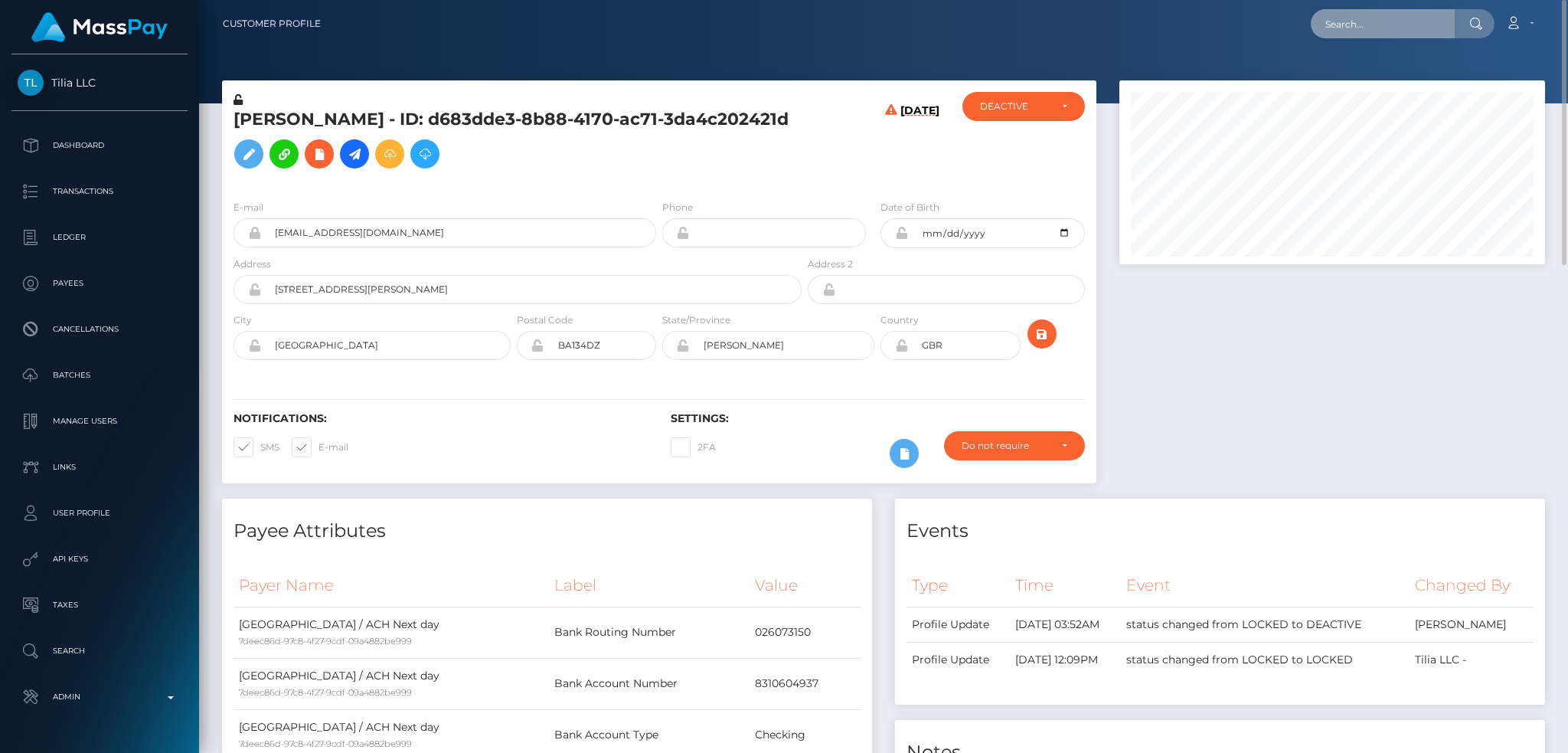
drag, startPoint x: 1360, startPoint y: 22, endPoint x: 1266, endPoint y: 46, distance: 97.0
click at [1360, 22] on input "text" at bounding box center [1382, 23] width 144 height 29
paste input "[EMAIL_ADDRESS][DOMAIN_NAME]"
type input "[EMAIL_ADDRESS][DOMAIN_NAME]"
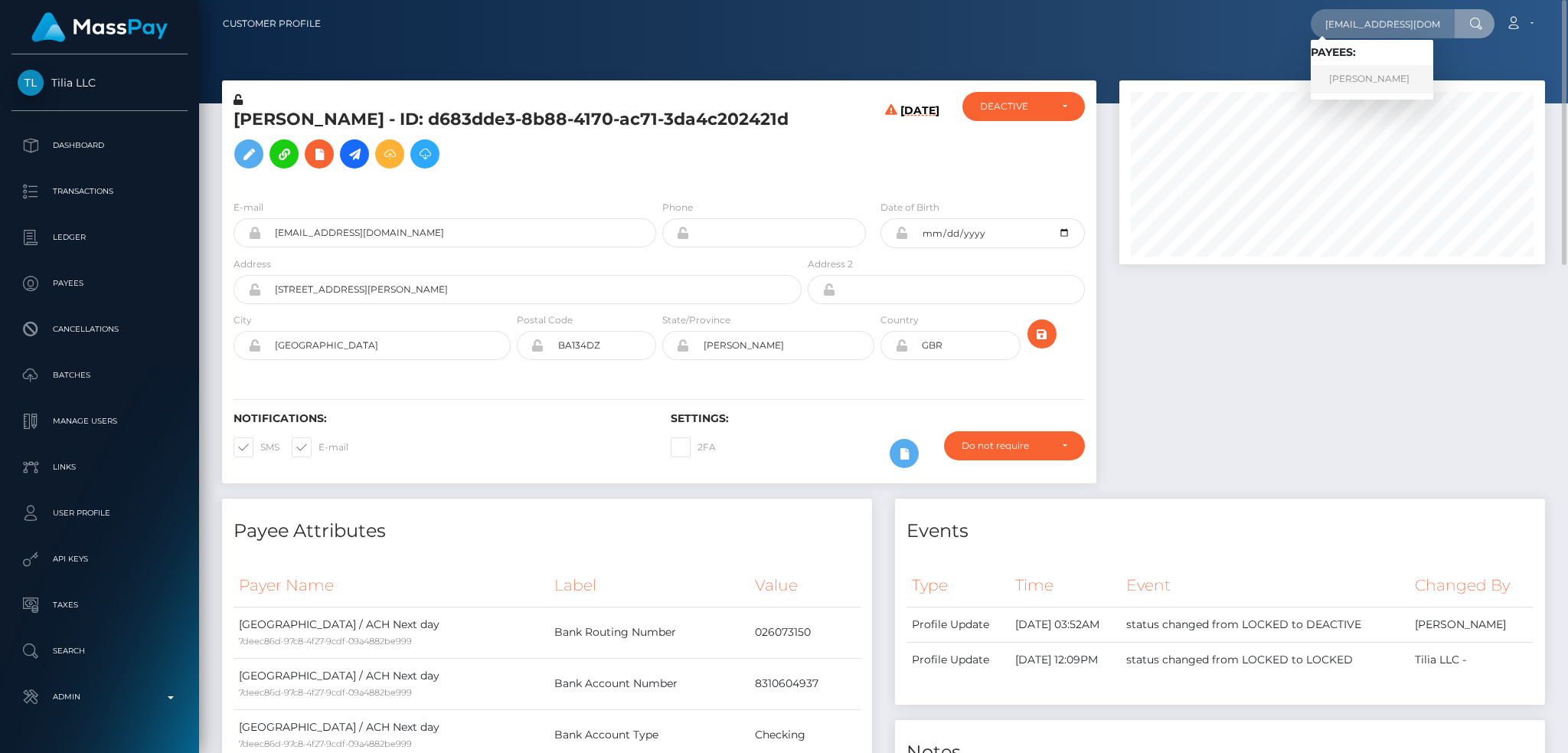
click at [1385, 80] on link "JORGE DIAZ" at bounding box center [1371, 79] width 122 height 28
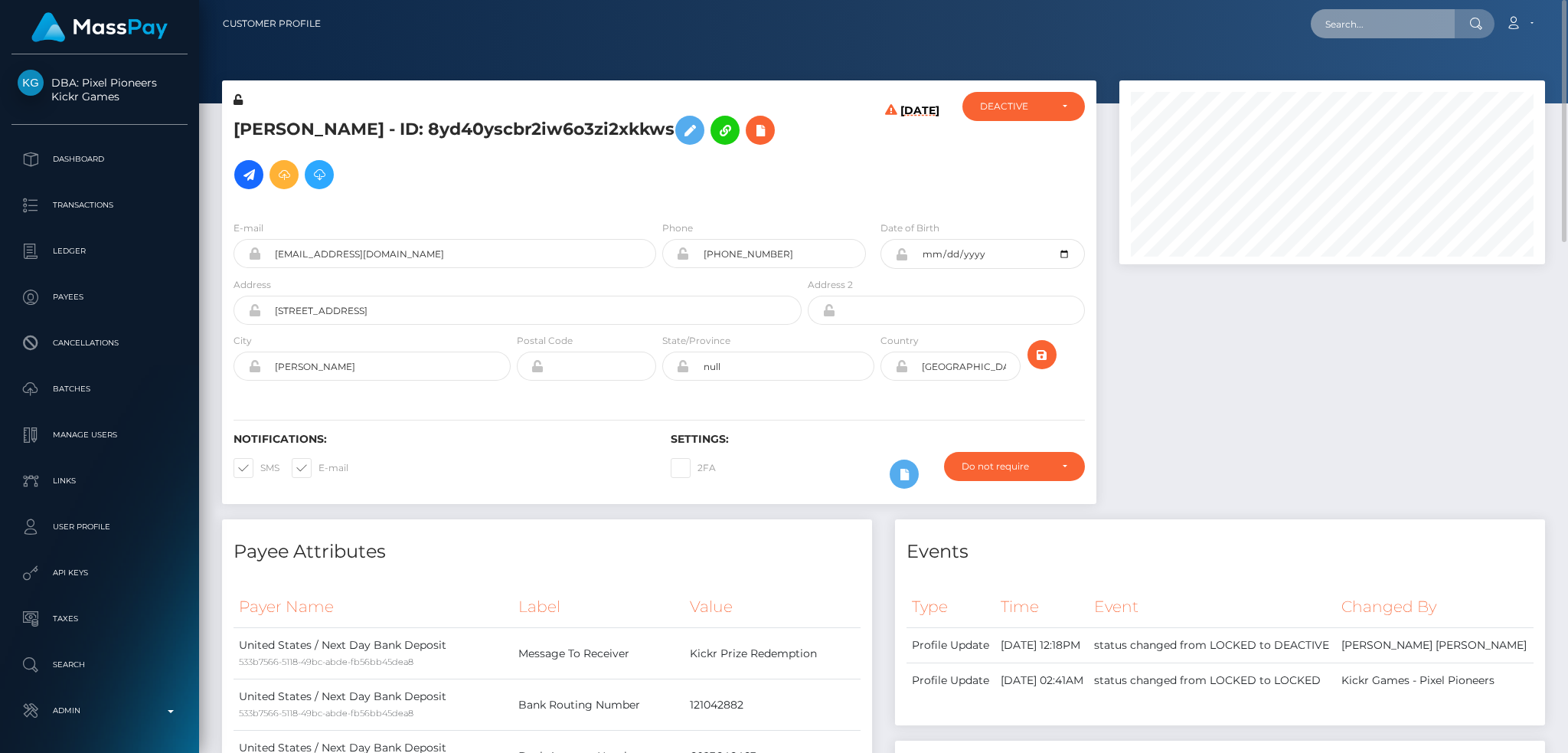
click at [1393, 20] on input "text" at bounding box center [1382, 23] width 144 height 29
paste input "pout_0rEArWkank2pH"
type input "pout_0rEArWkank2pH"
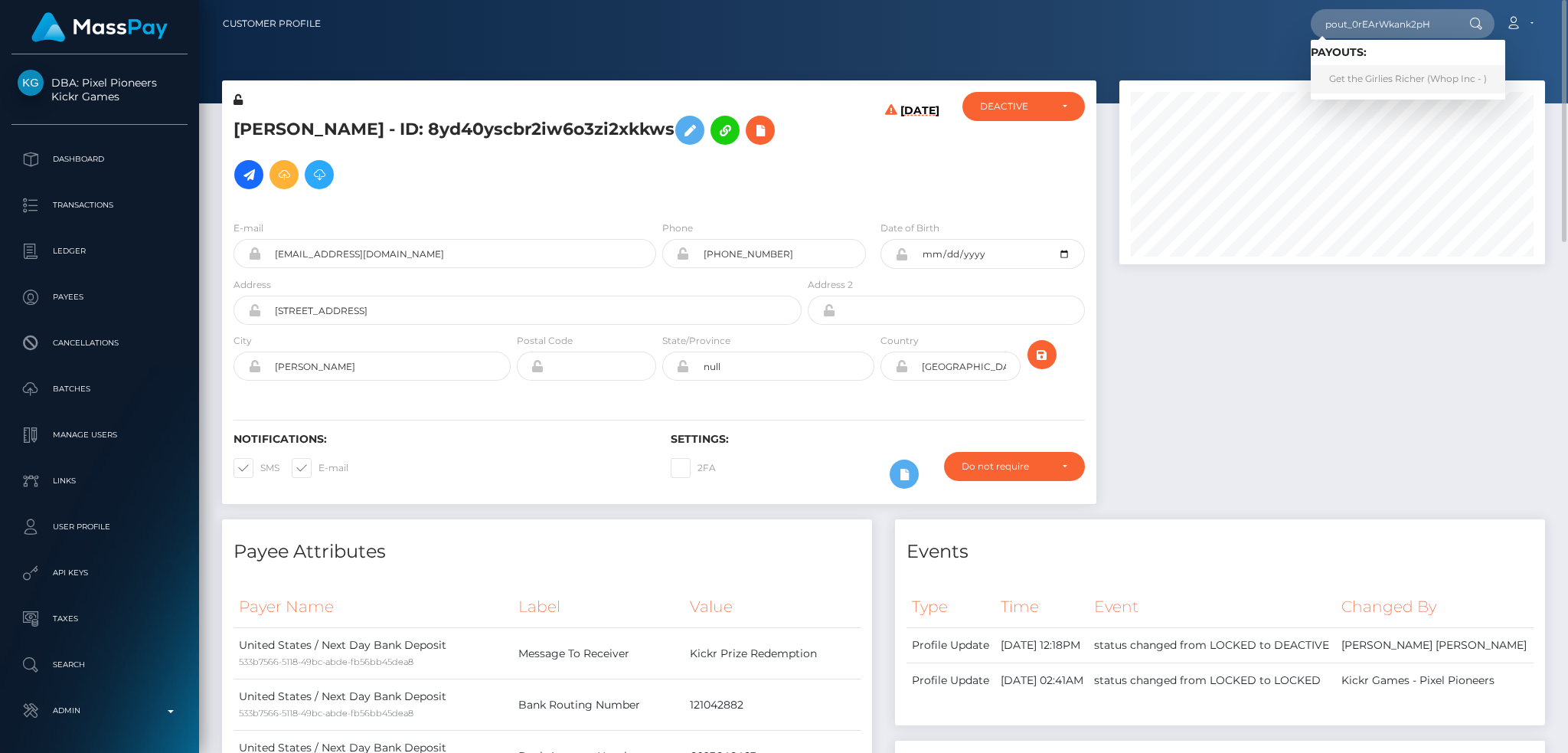
click at [1360, 76] on link "Get the Girlies Richer (Whop Inc - )" at bounding box center [1408, 79] width 195 height 28
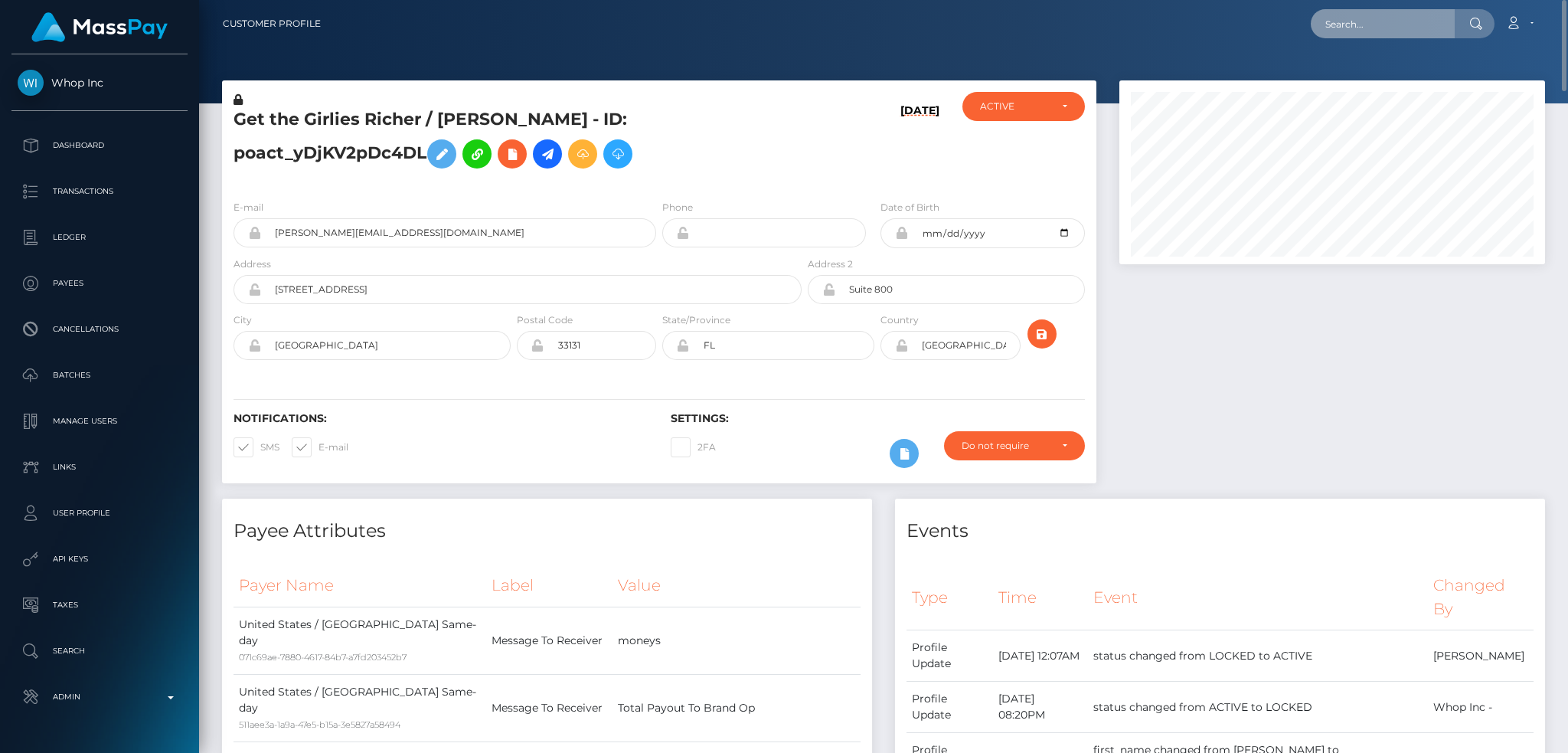
click at [1336, 23] on input "text" at bounding box center [1382, 23] width 144 height 29
paste input "MSPf23c61d5a9ea09a"
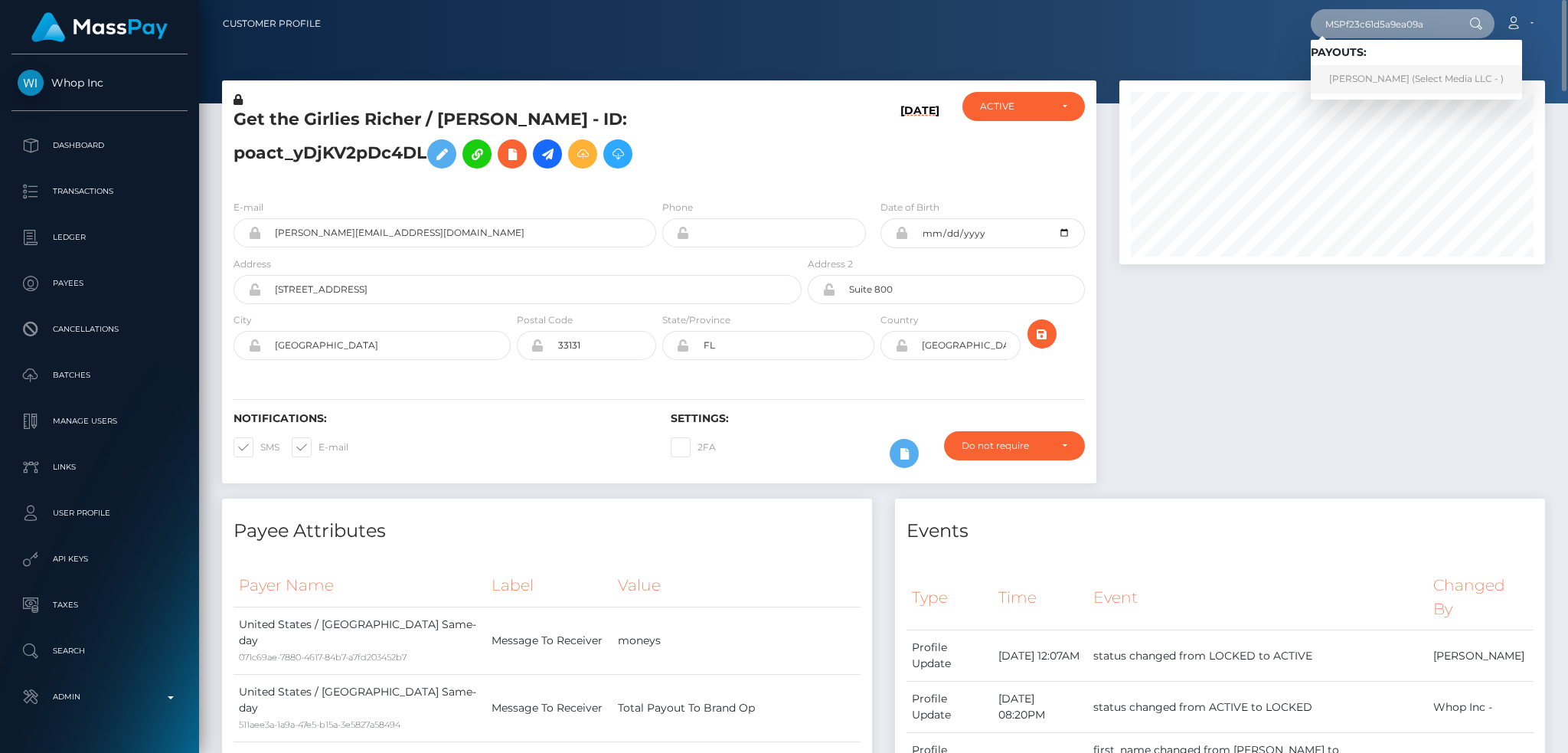
type input "MSPf23c61d5a9ea09a"
click at [1394, 72] on link "Jarid BOJA Corcilles (Select Media LLC - )" at bounding box center [1416, 79] width 212 height 28
